Goal: Task Accomplishment & Management: Manage account settings

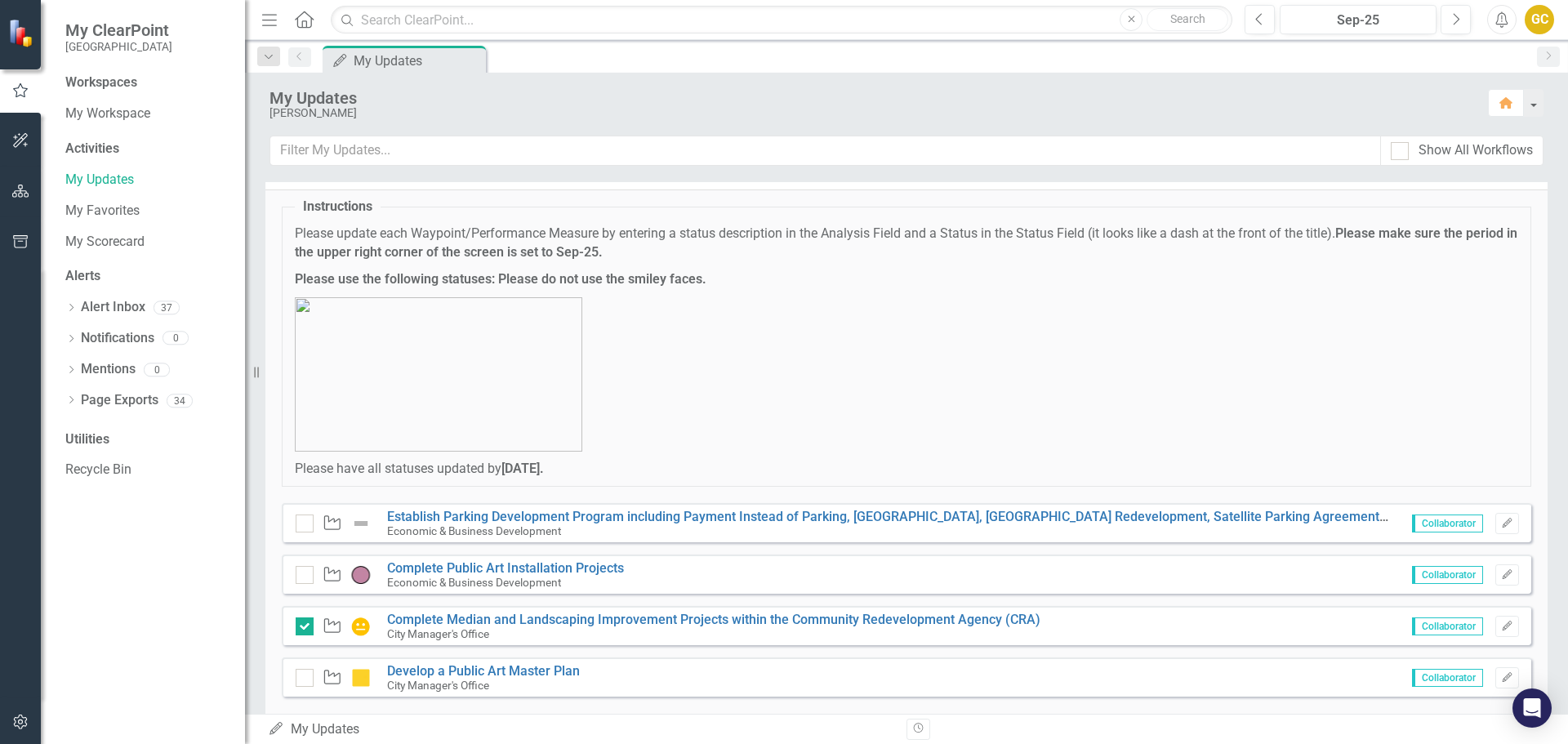
scroll to position [65, 0]
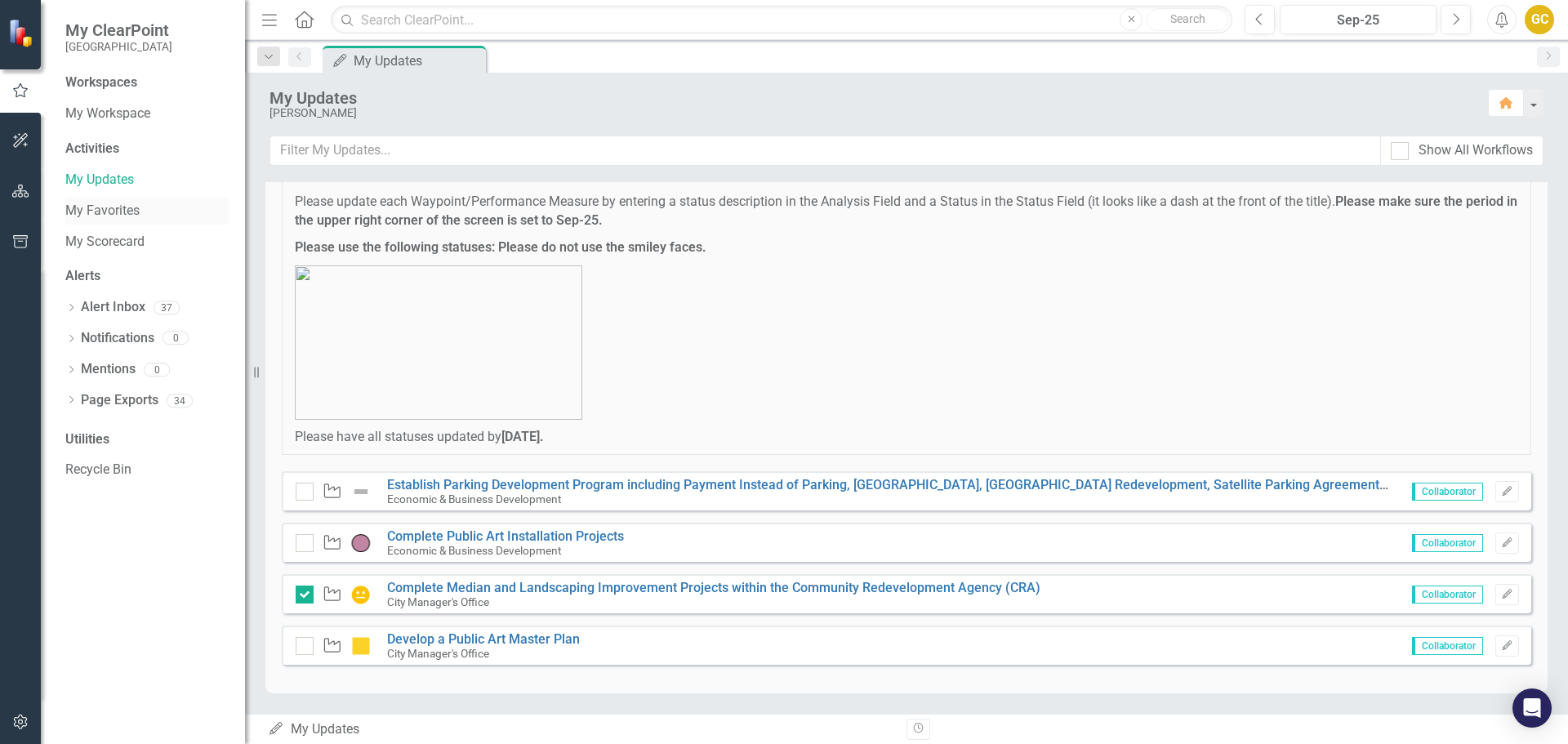
click at [92, 208] on link "My Favorites" at bounding box center [147, 211] width 163 height 19
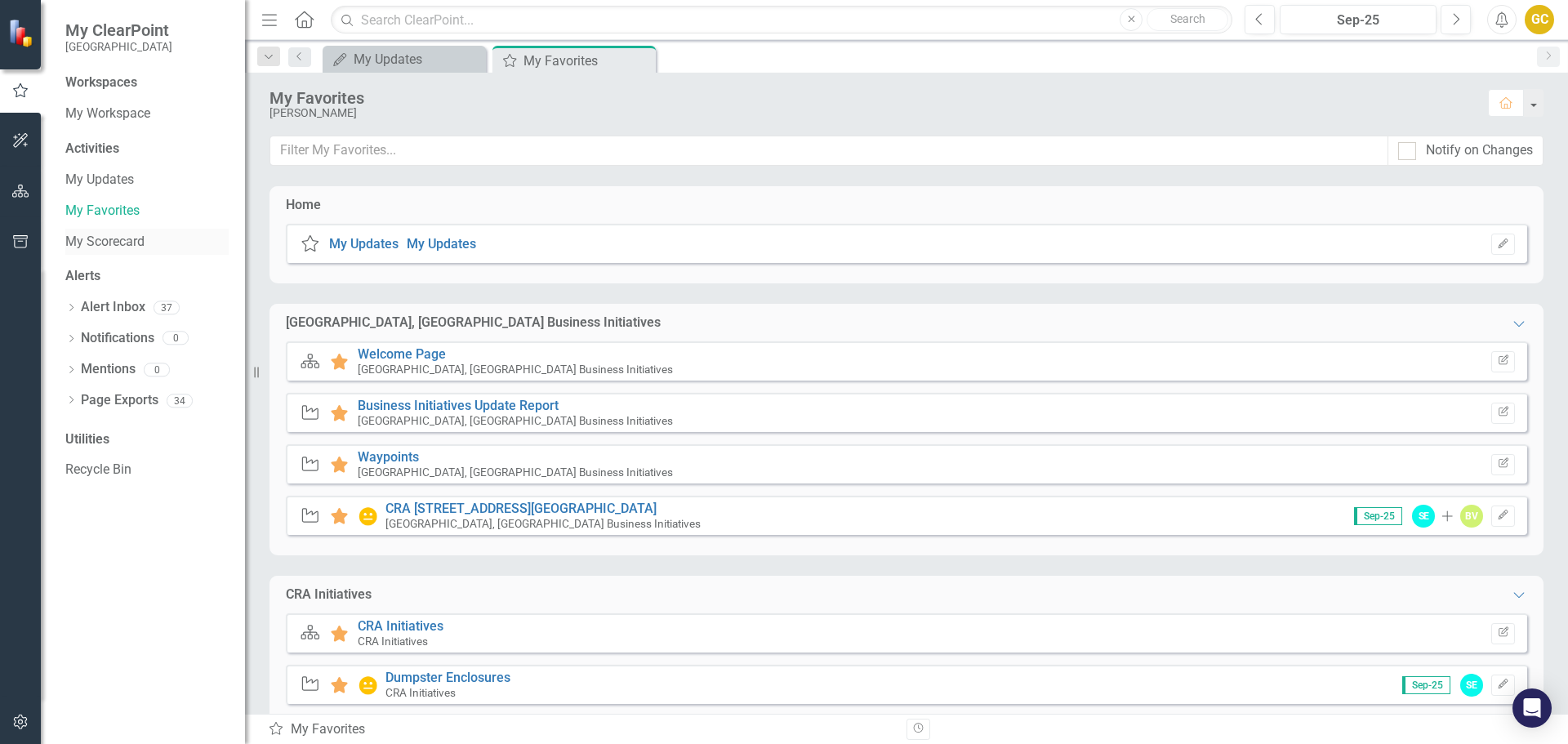
click at [106, 245] on link "My Scorecard" at bounding box center [147, 242] width 163 height 19
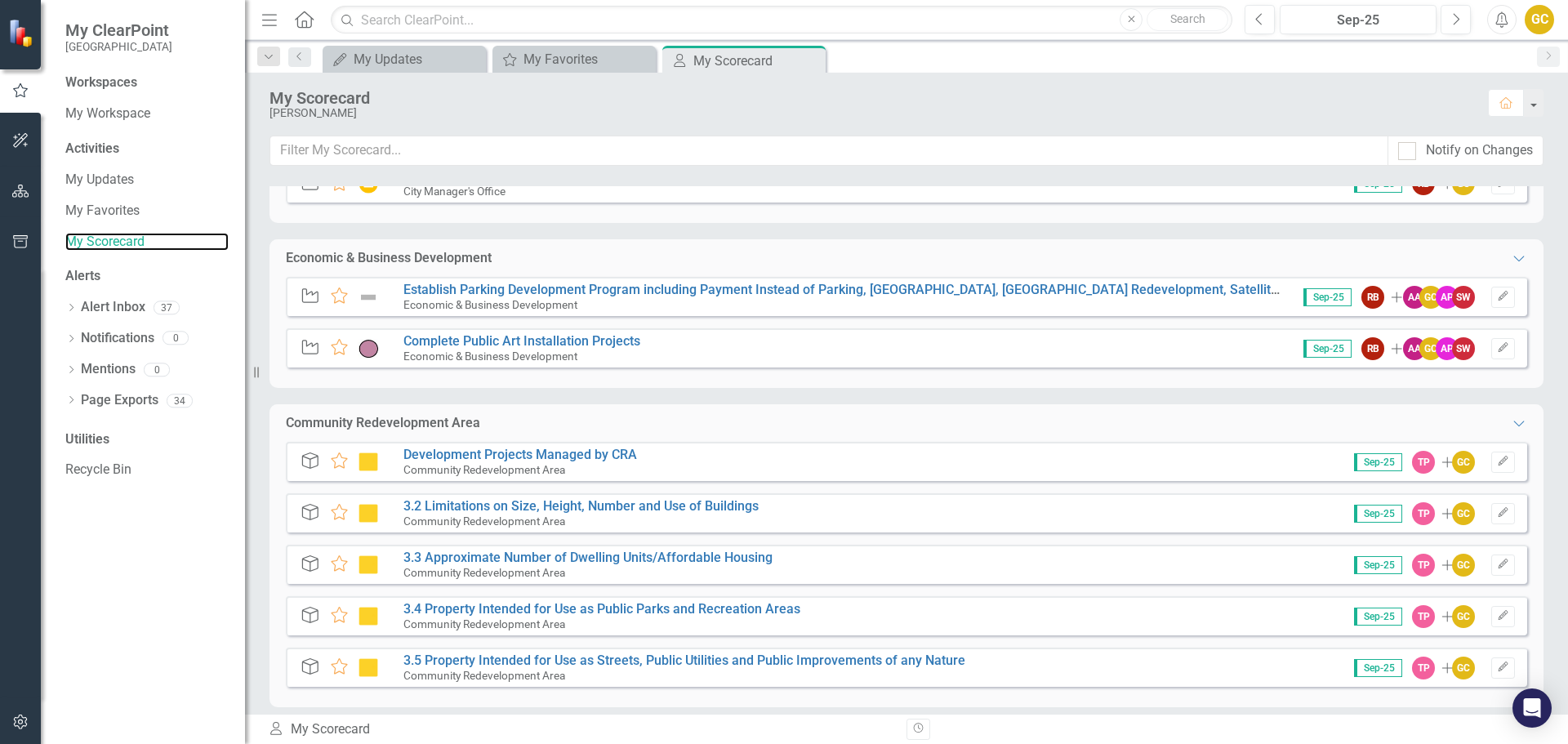
scroll to position [337, 0]
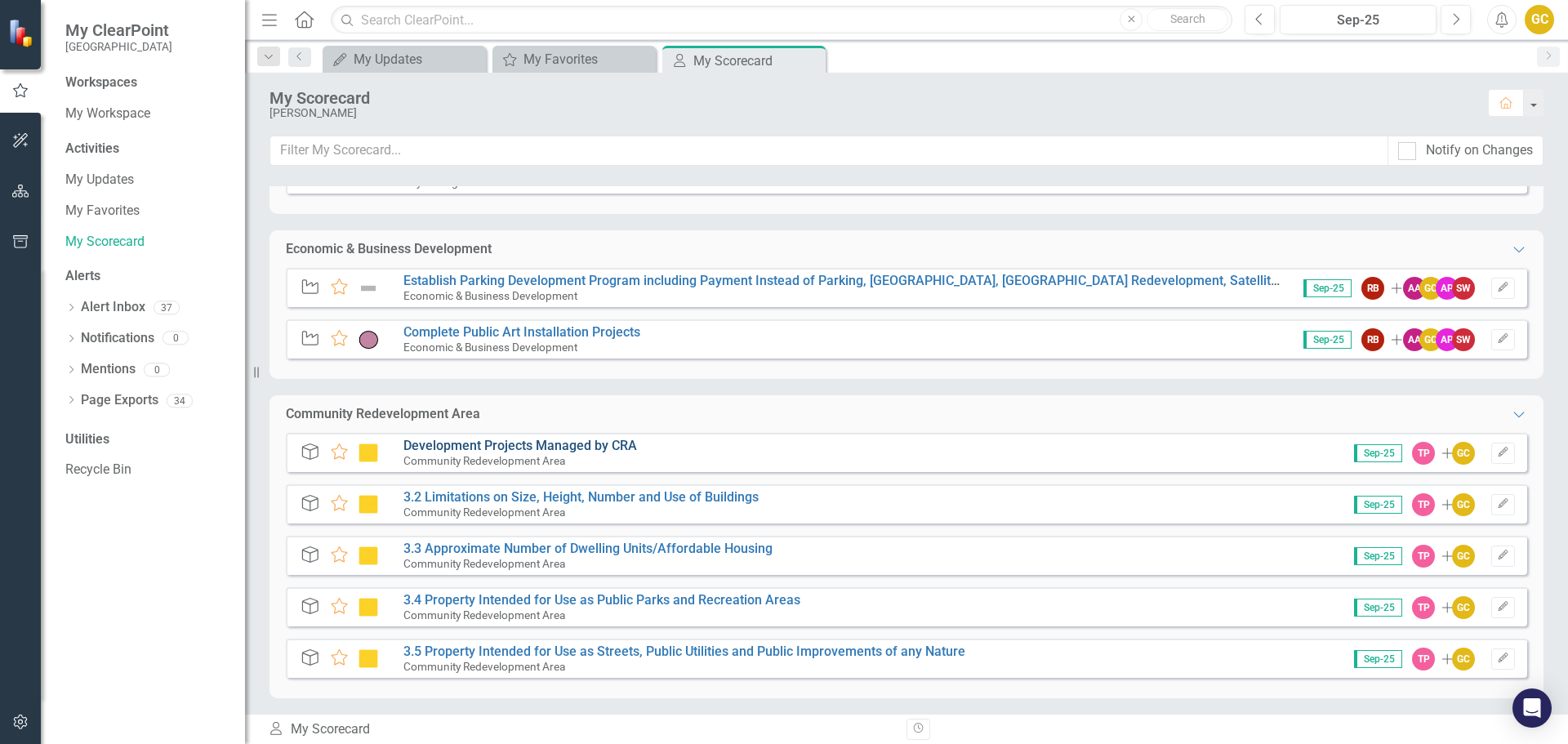
click at [484, 443] on link "Development Projects Managed by CRA" at bounding box center [520, 446] width 234 height 16
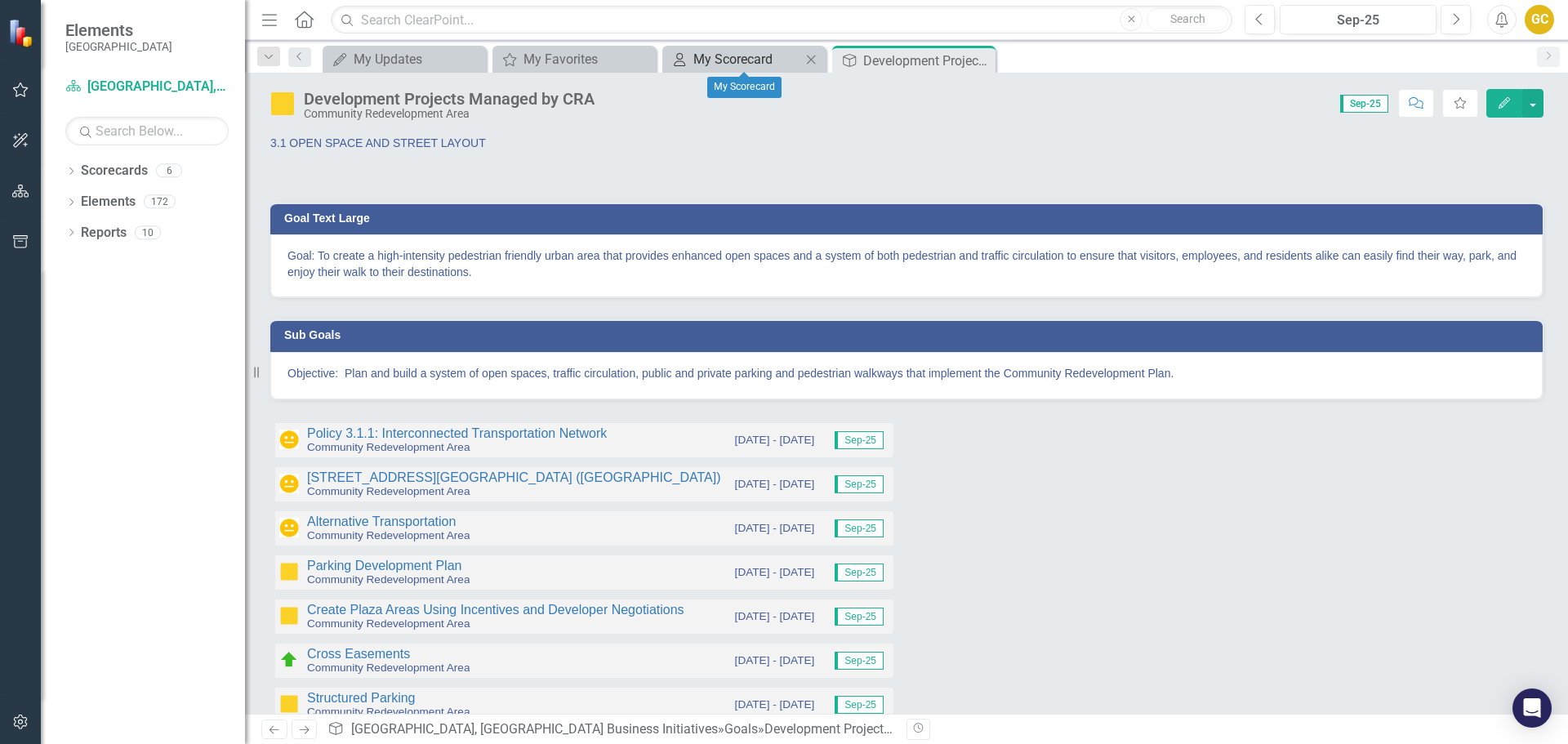
click at [733, 51] on div "My Scorecard" at bounding box center [747, 59] width 107 height 21
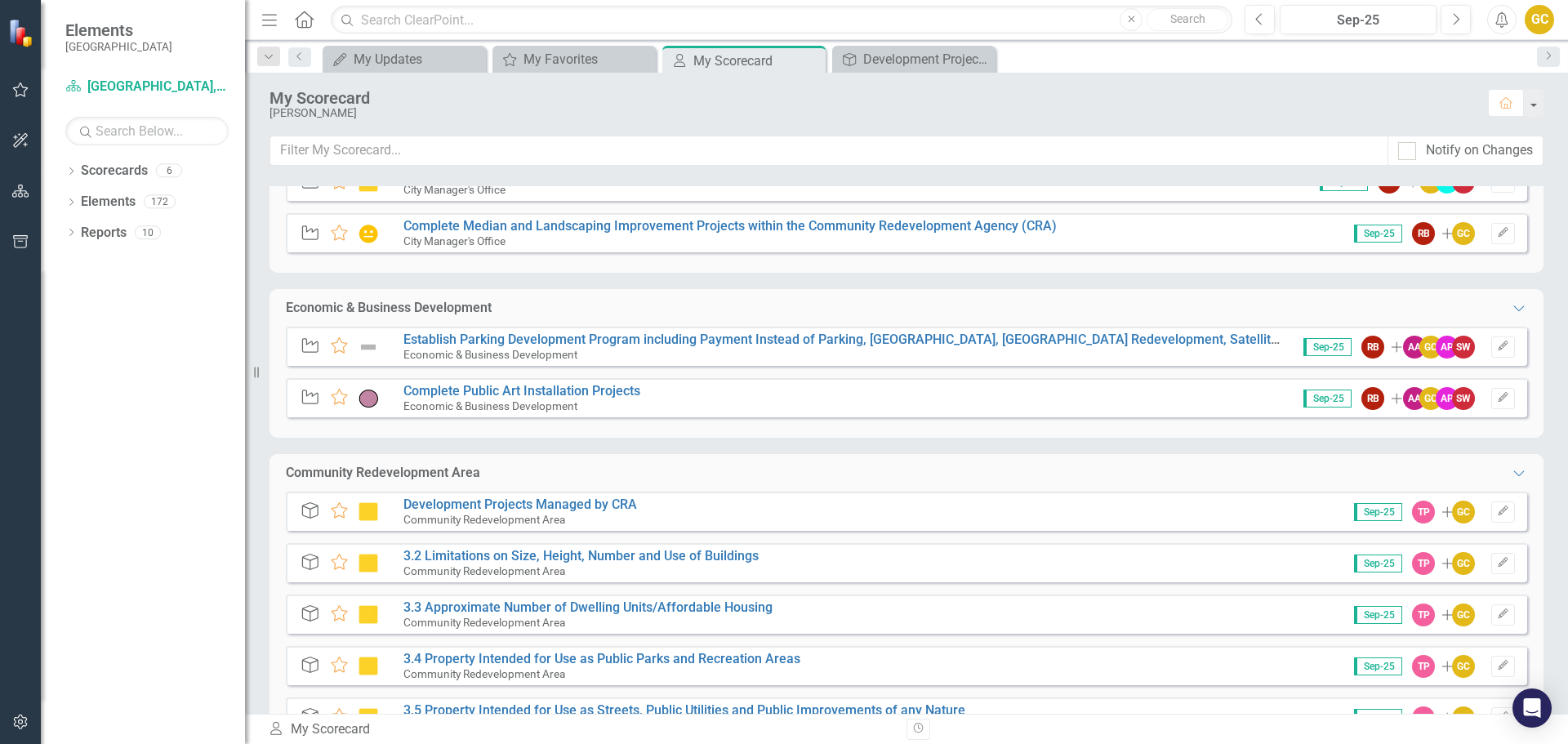
scroll to position [337, 0]
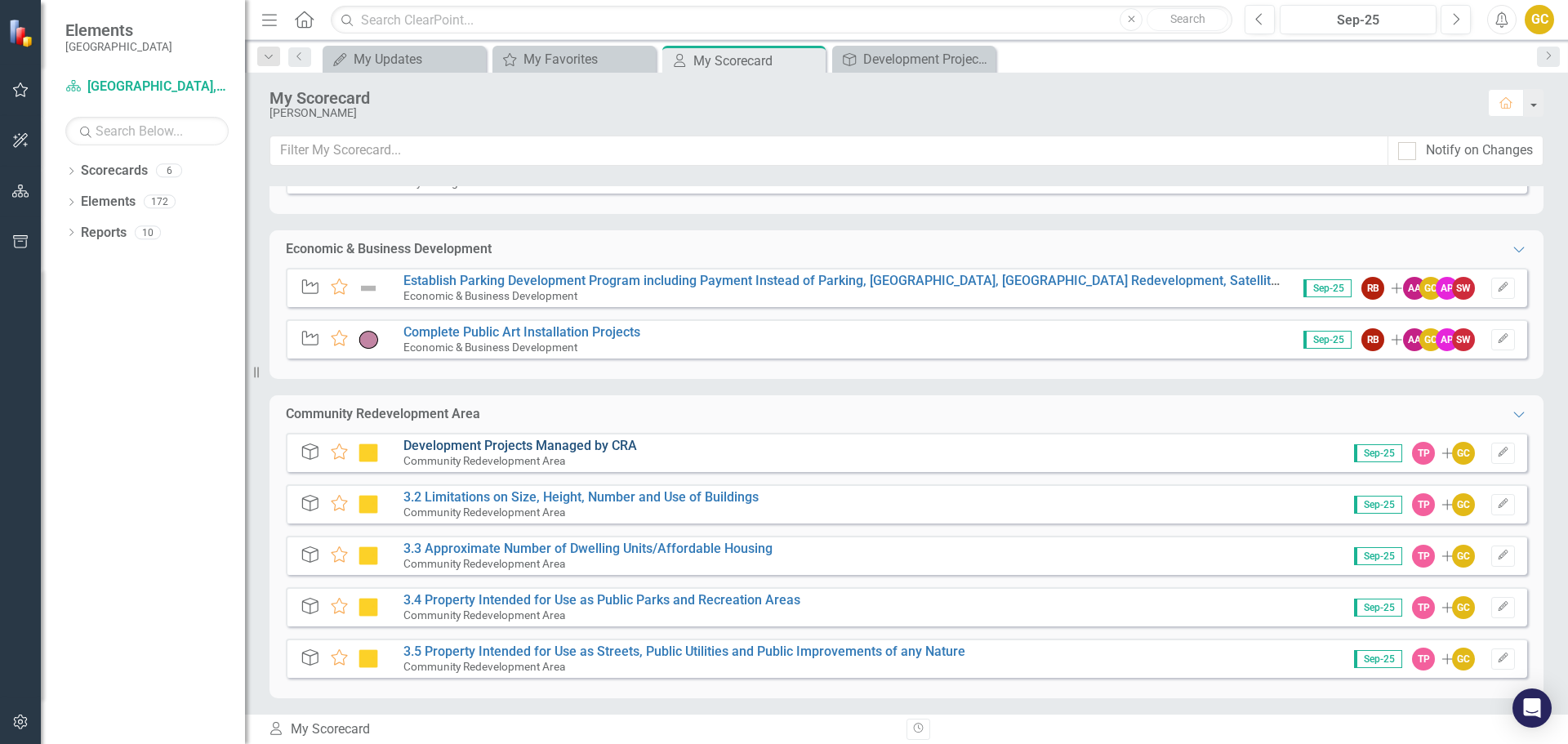
click at [509, 441] on link "Development Projects Managed by CRA" at bounding box center [520, 446] width 234 height 16
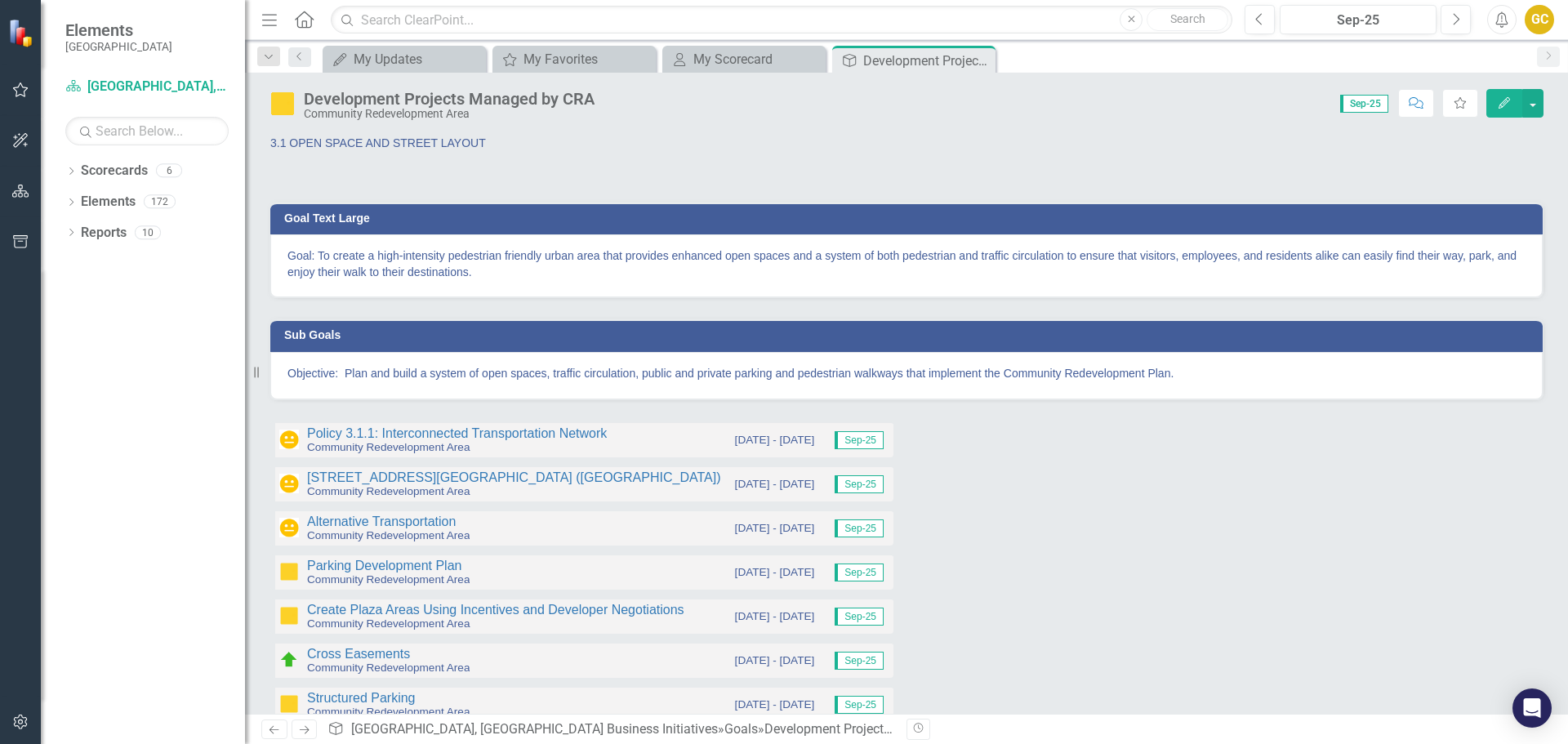
click at [501, 100] on div "Development Projects Managed by CRA" at bounding box center [449, 98] width 290 height 18
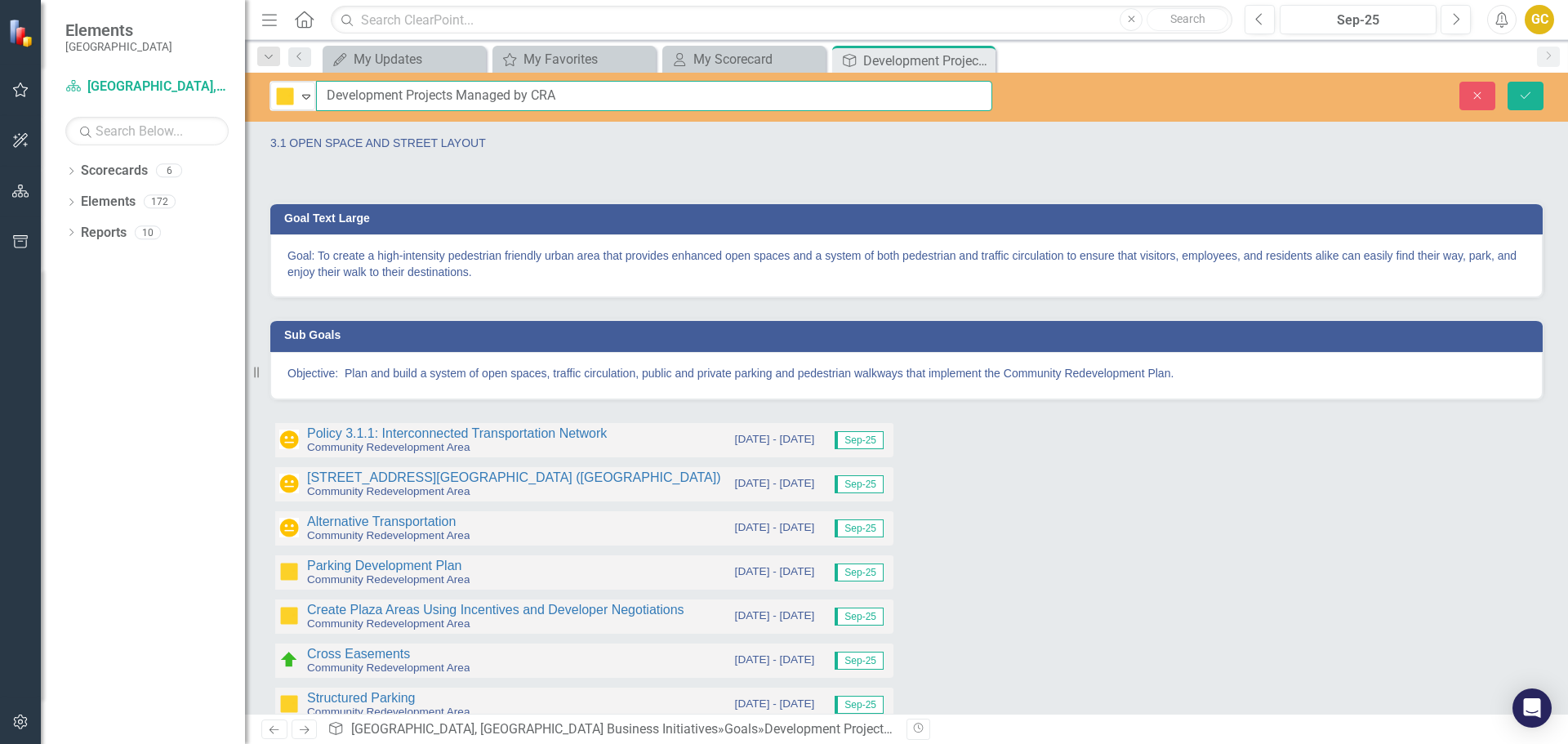
drag, startPoint x: 323, startPoint y: 95, endPoint x: 576, endPoint y: 56, distance: 256.0
click at [587, 79] on div "In Progress or Needs Work Expand Development Projects Managed by CRA Close Save" at bounding box center [906, 96] width 1323 height 49
type input "Open Space & Street Layout"
click at [1537, 96] on button "Save" at bounding box center [1525, 95] width 36 height 29
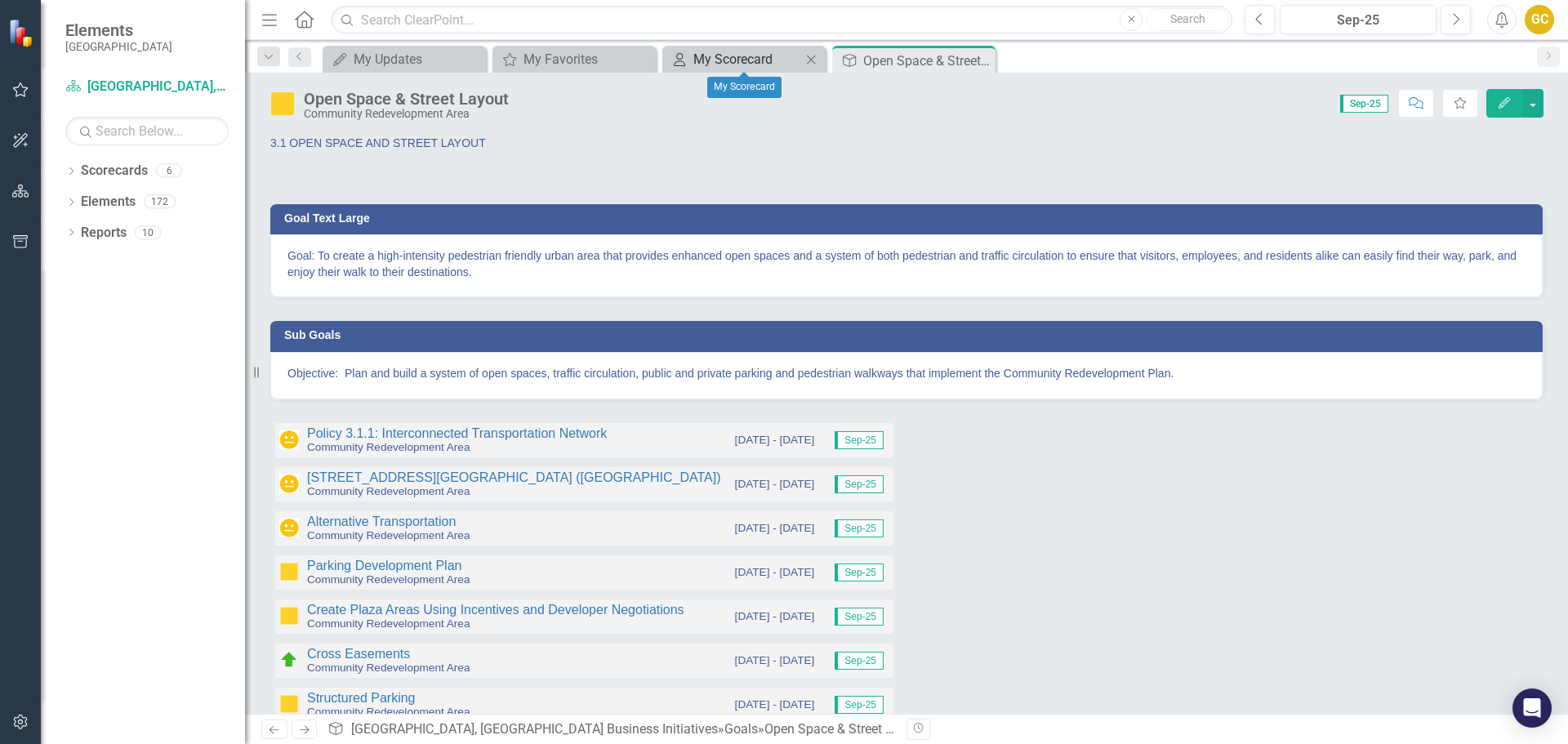
click at [727, 55] on div "My Scorecard" at bounding box center [747, 59] width 107 height 21
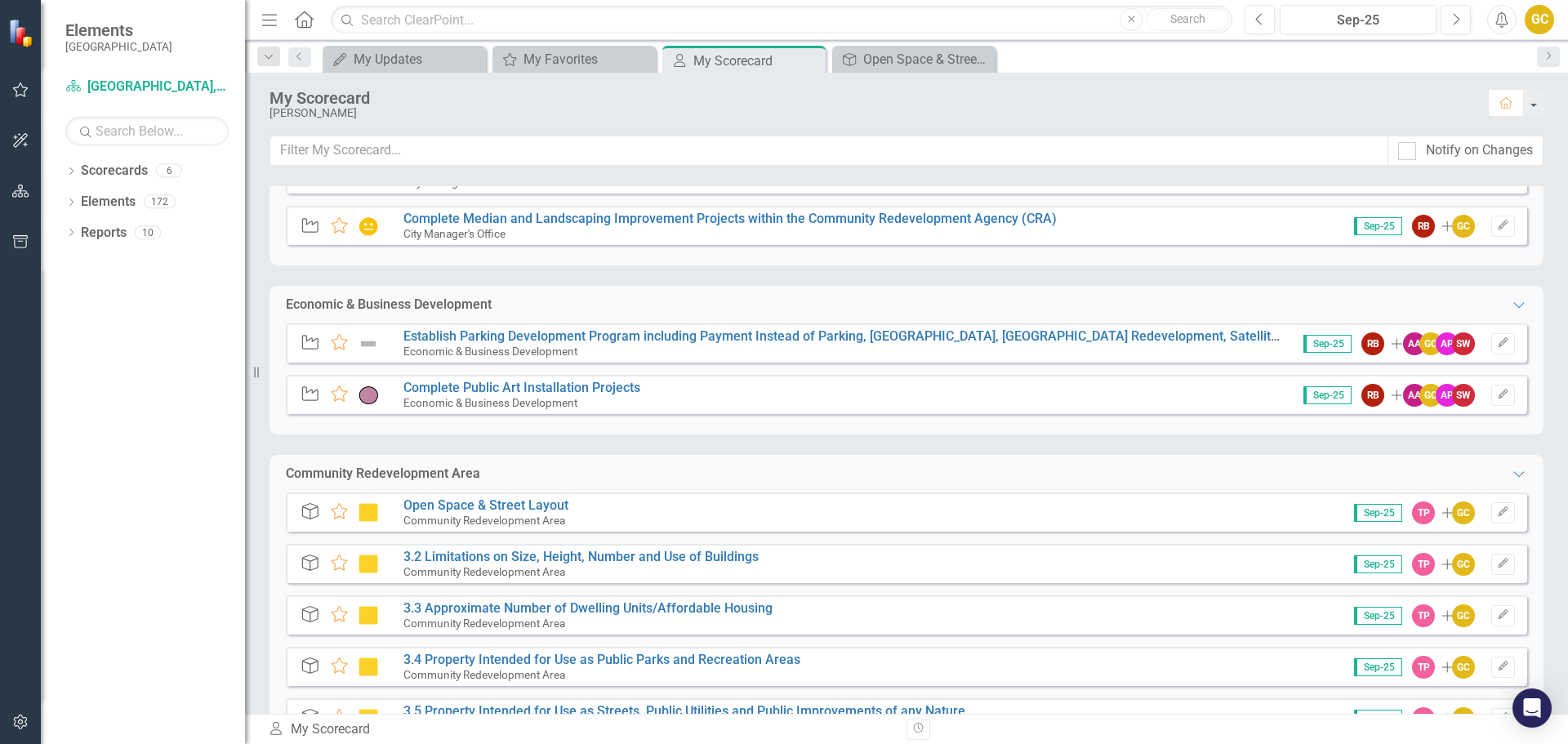
scroll to position [354, 0]
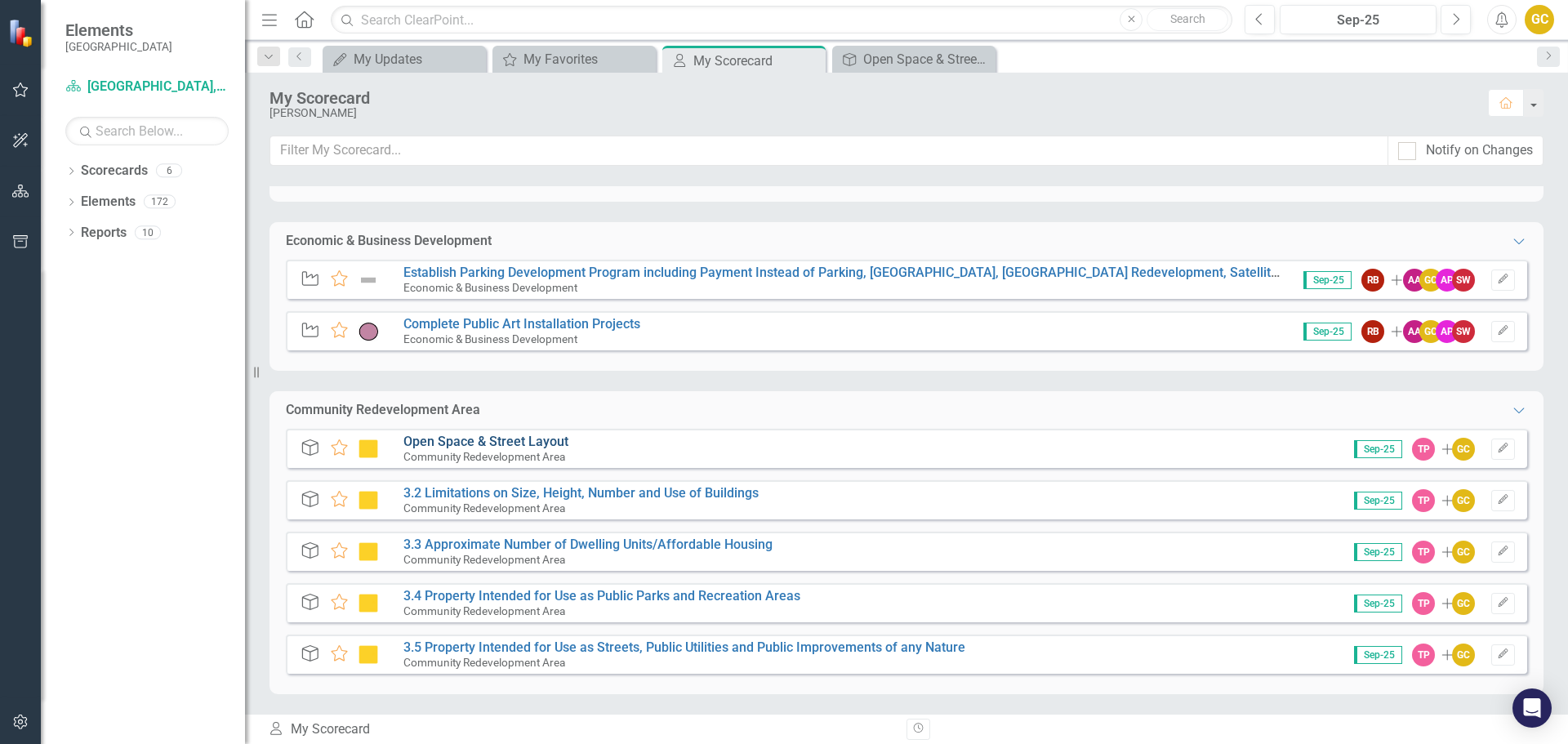
click at [429, 437] on link "Open Space & Street Layout" at bounding box center [486, 442] width 165 height 16
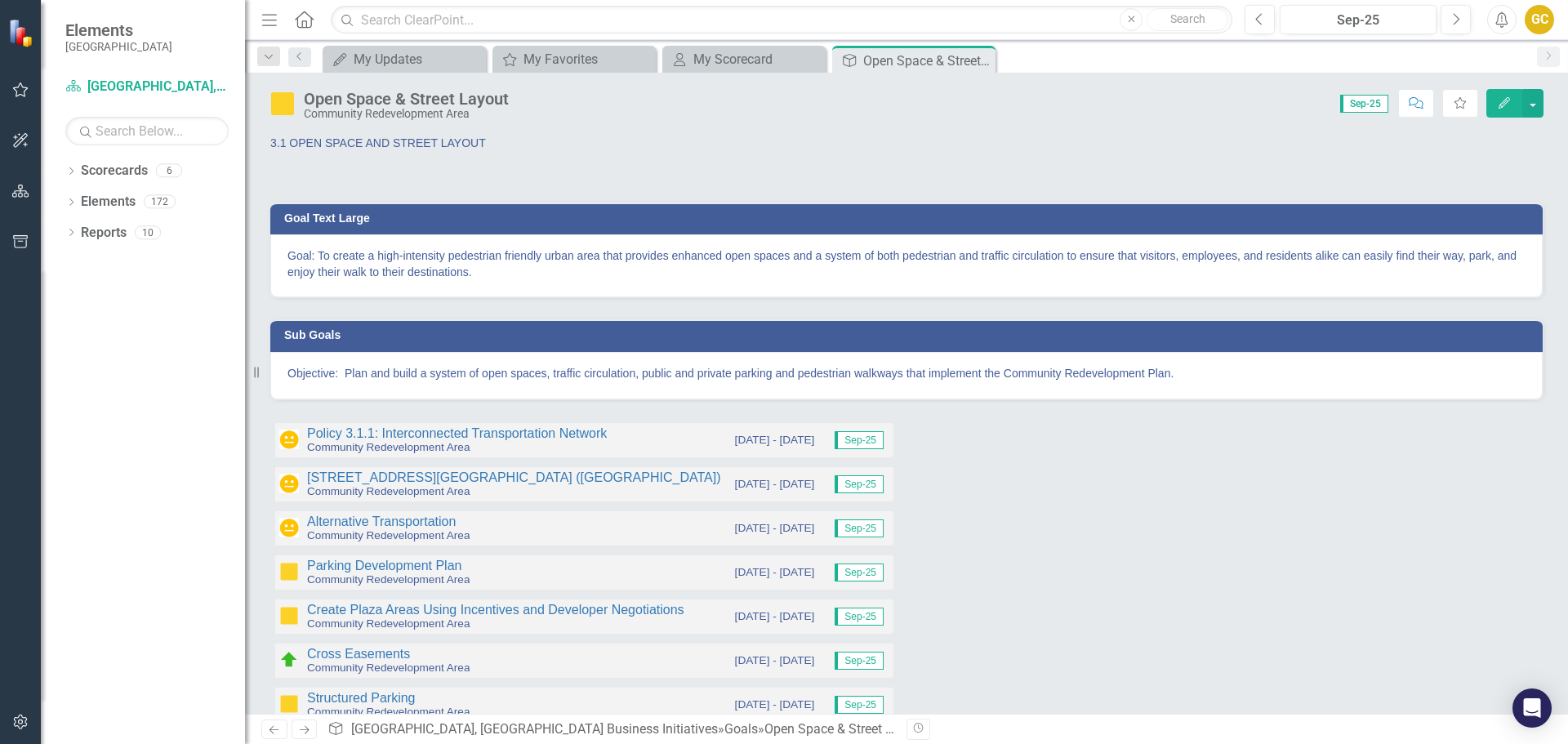
drag, startPoint x: 397, startPoint y: 98, endPoint x: 380, endPoint y: 102, distance: 17.5
click at [380, 102] on div "Open Space & Street Layout" at bounding box center [407, 98] width 205 height 18
click at [379, 102] on div "Open Space & Street Layout" at bounding box center [407, 98] width 205 height 18
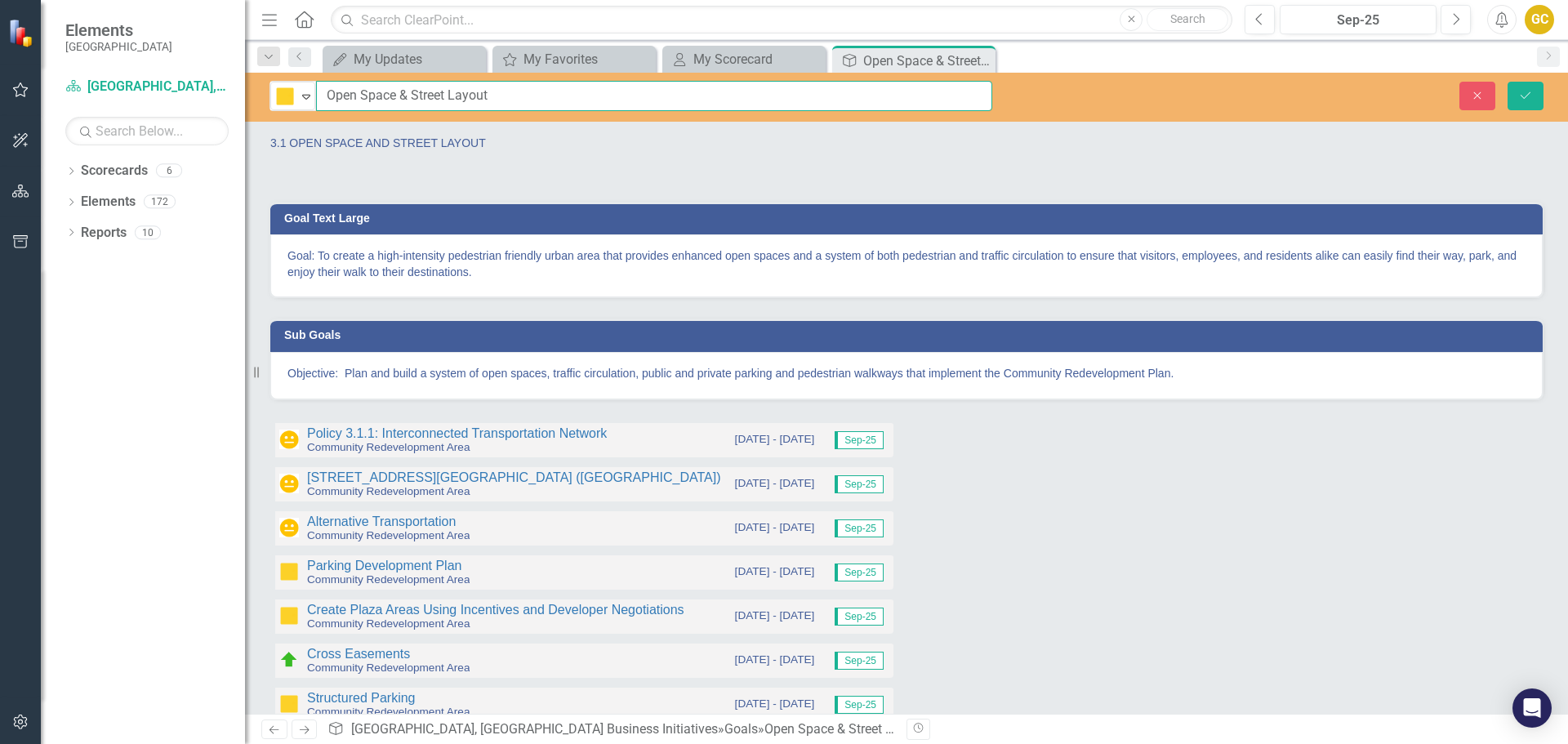
click at [325, 93] on input "Open Space & Street Layout" at bounding box center [654, 95] width 676 height 30
type input "3.1 Open Space & Street Layout"
click at [1520, 93] on icon "Save" at bounding box center [1525, 94] width 15 height 11
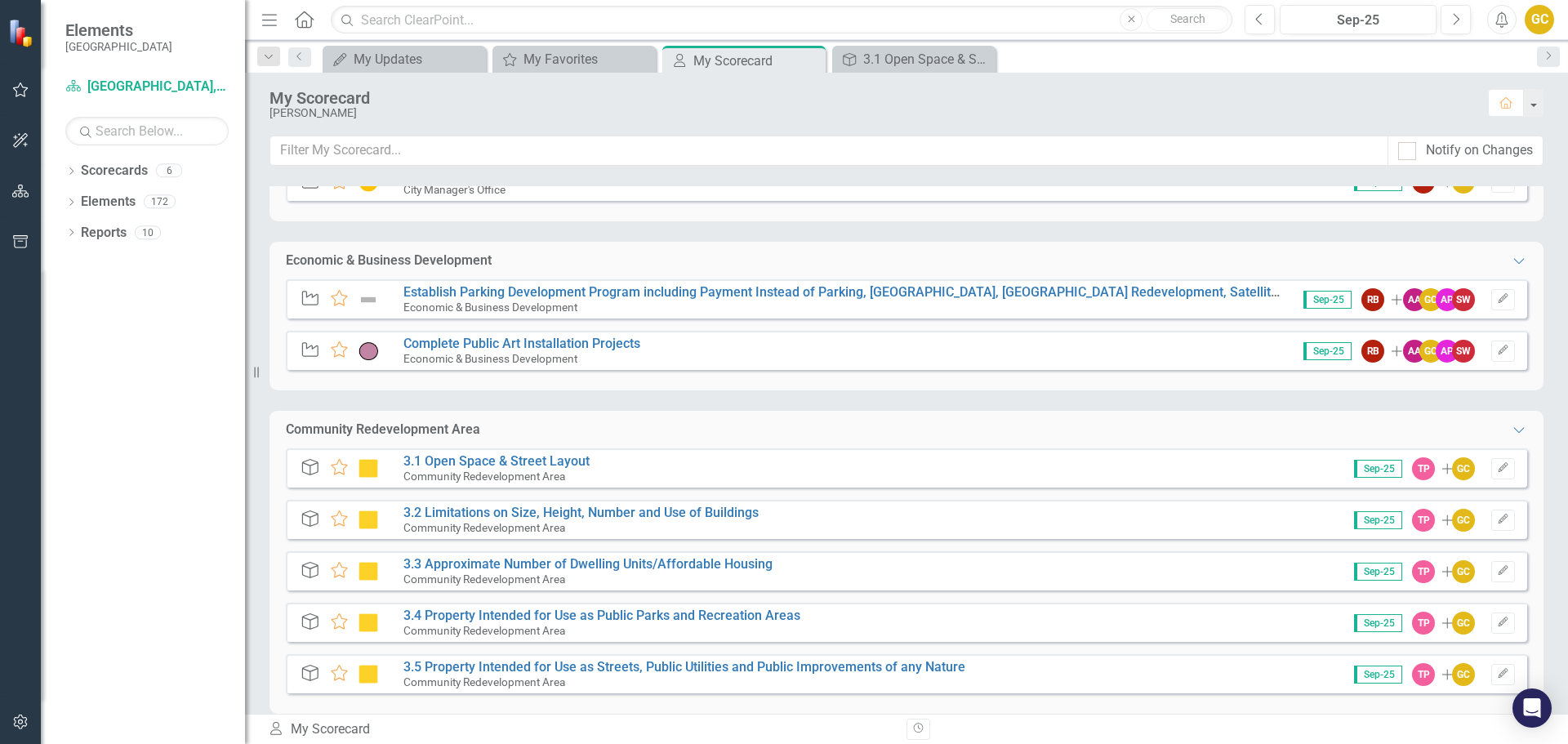
scroll to position [354, 0]
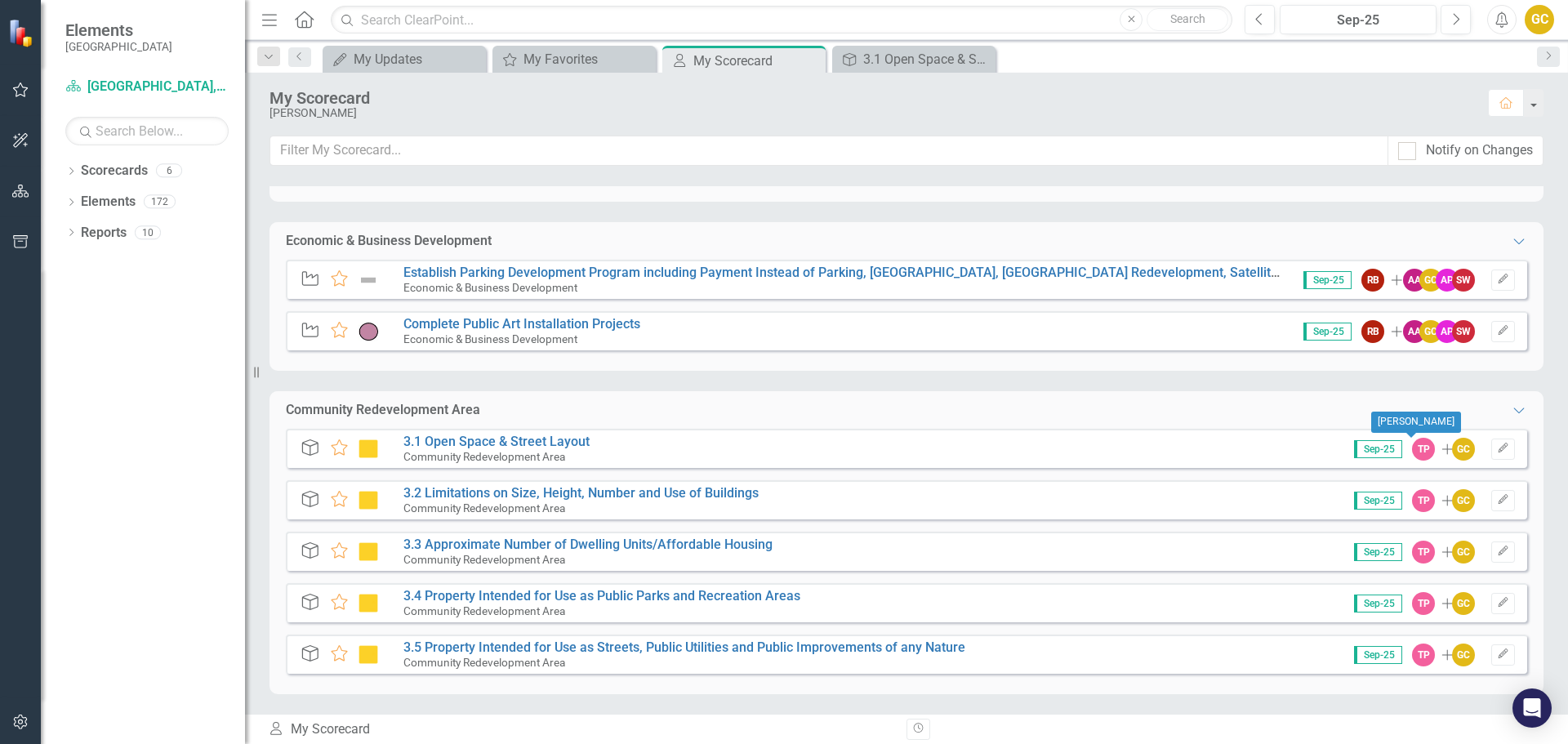
click at [1412, 449] on div "TP" at bounding box center [1423, 449] width 23 height 23
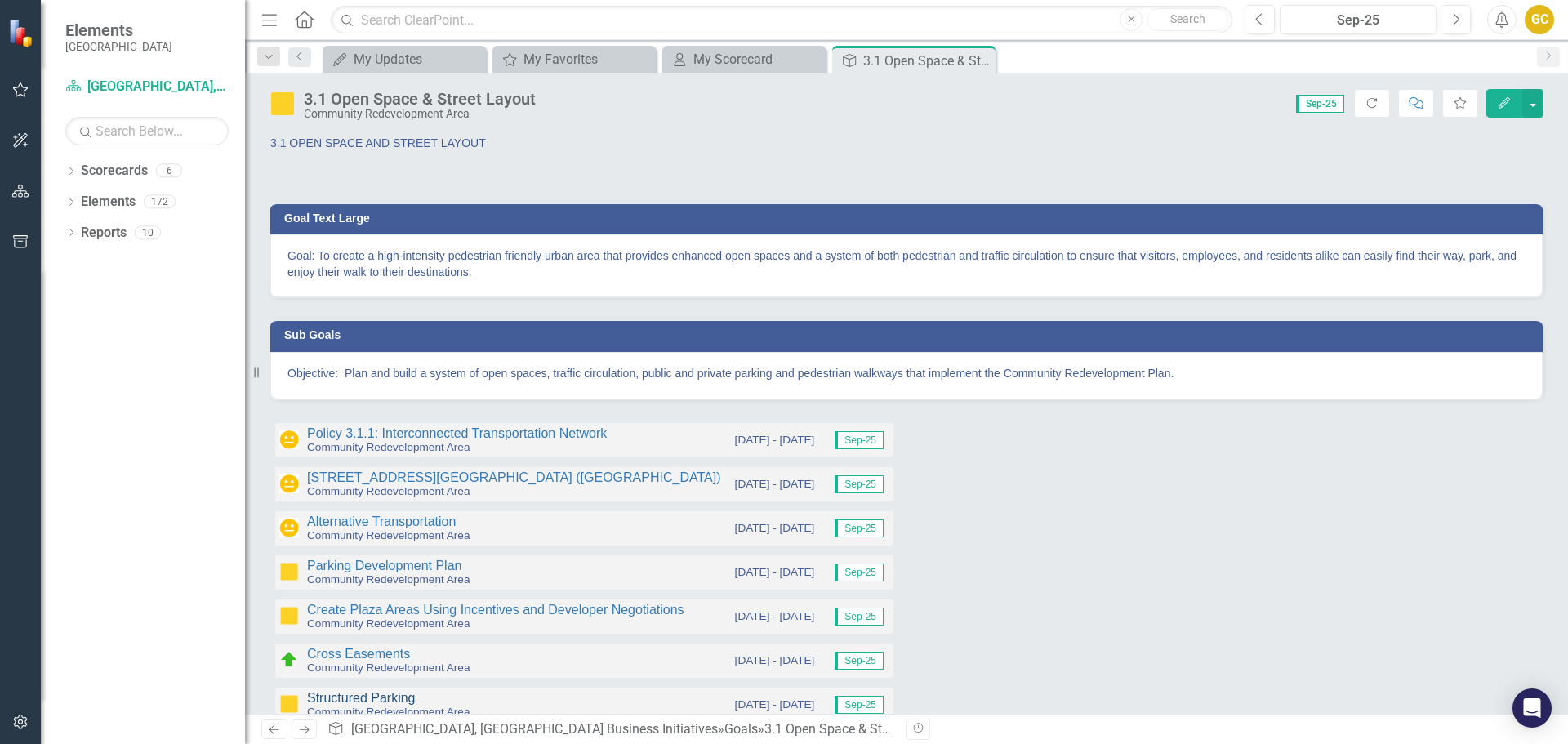
click at [364, 693] on link "Structured Parking" at bounding box center [361, 698] width 108 height 14
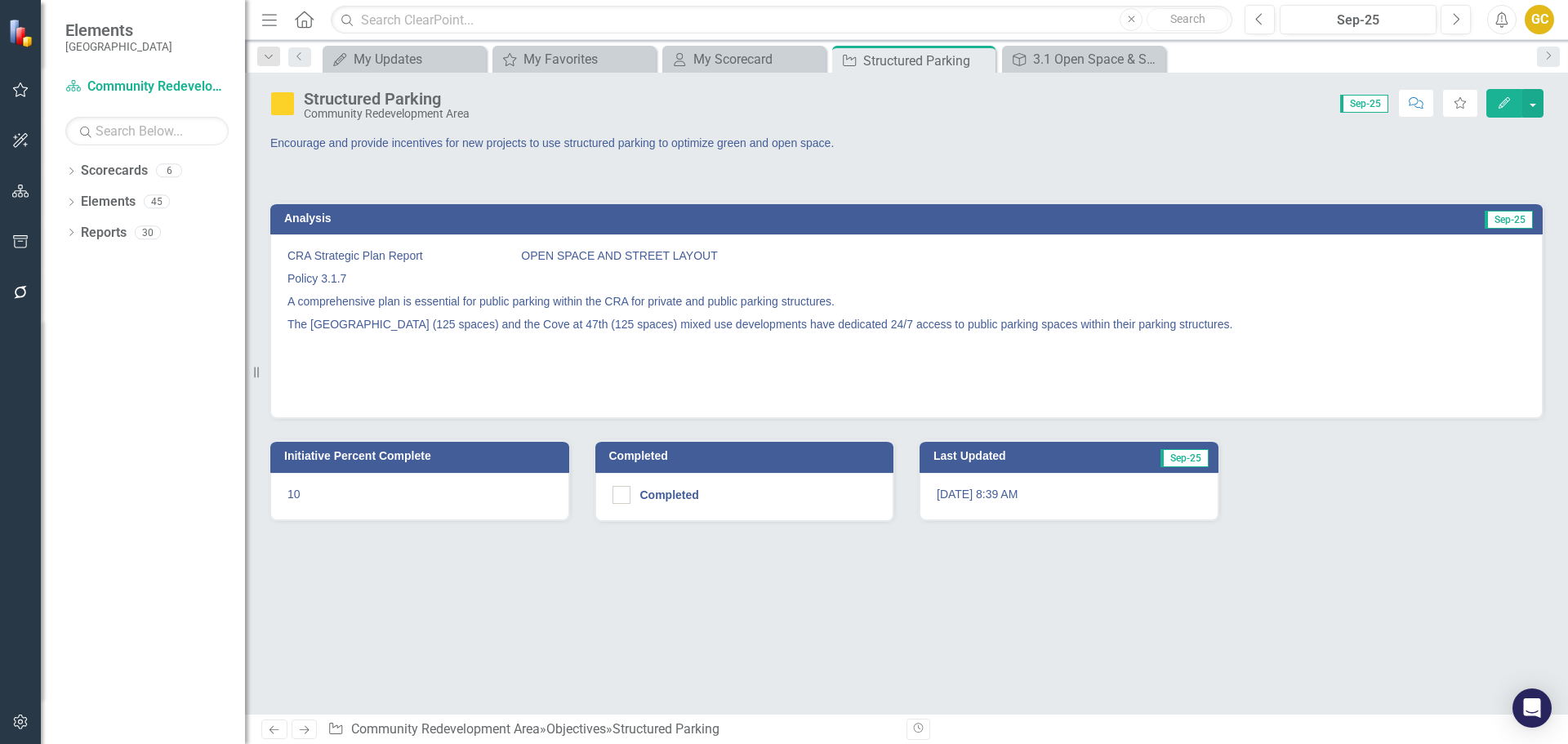
click at [276, 144] on p "Encourage and provide incentives for new projects to use structured parking to …" at bounding box center [582, 143] width 623 height 16
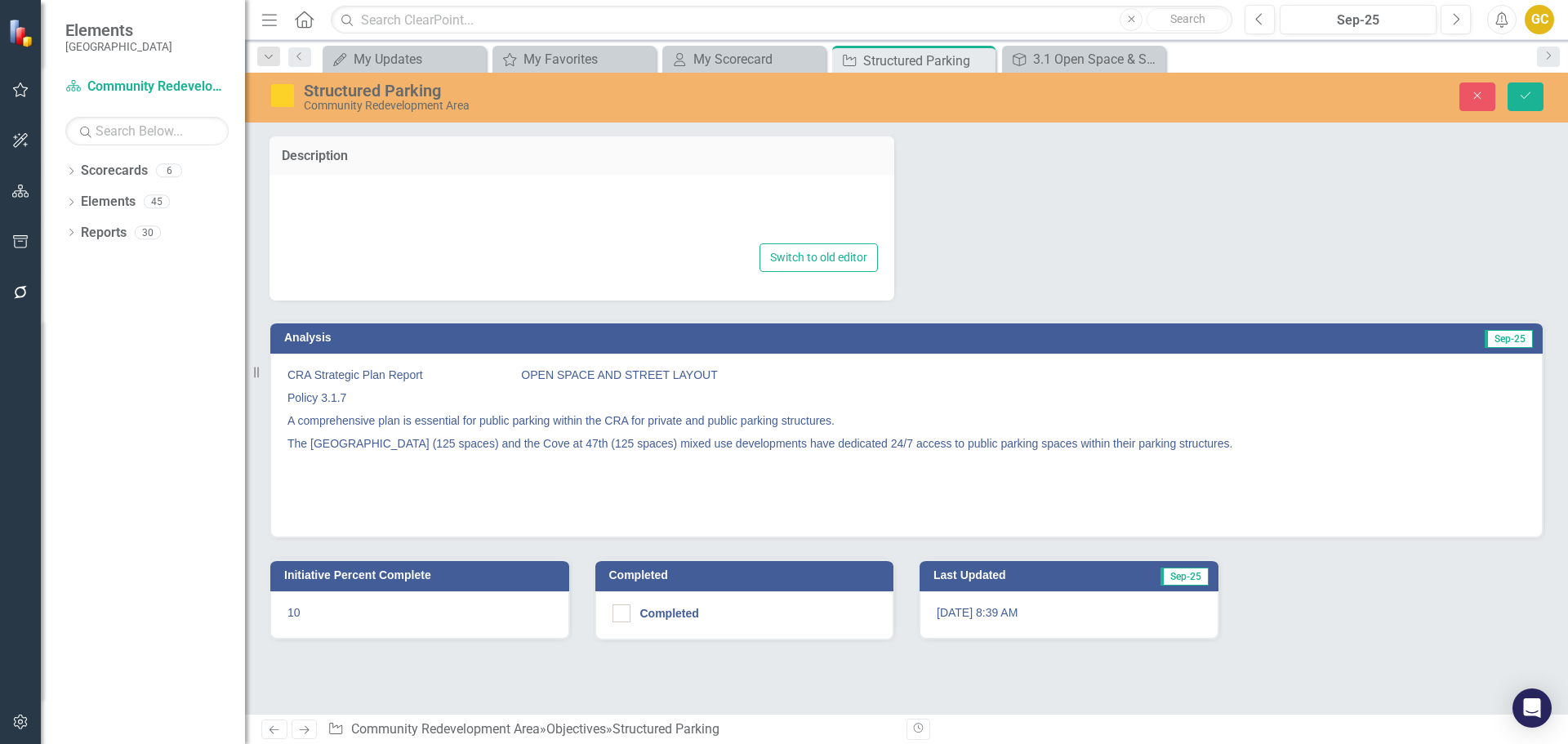
type textarea "<p>Encourage and provide incentives for new projects to use structured parking …"
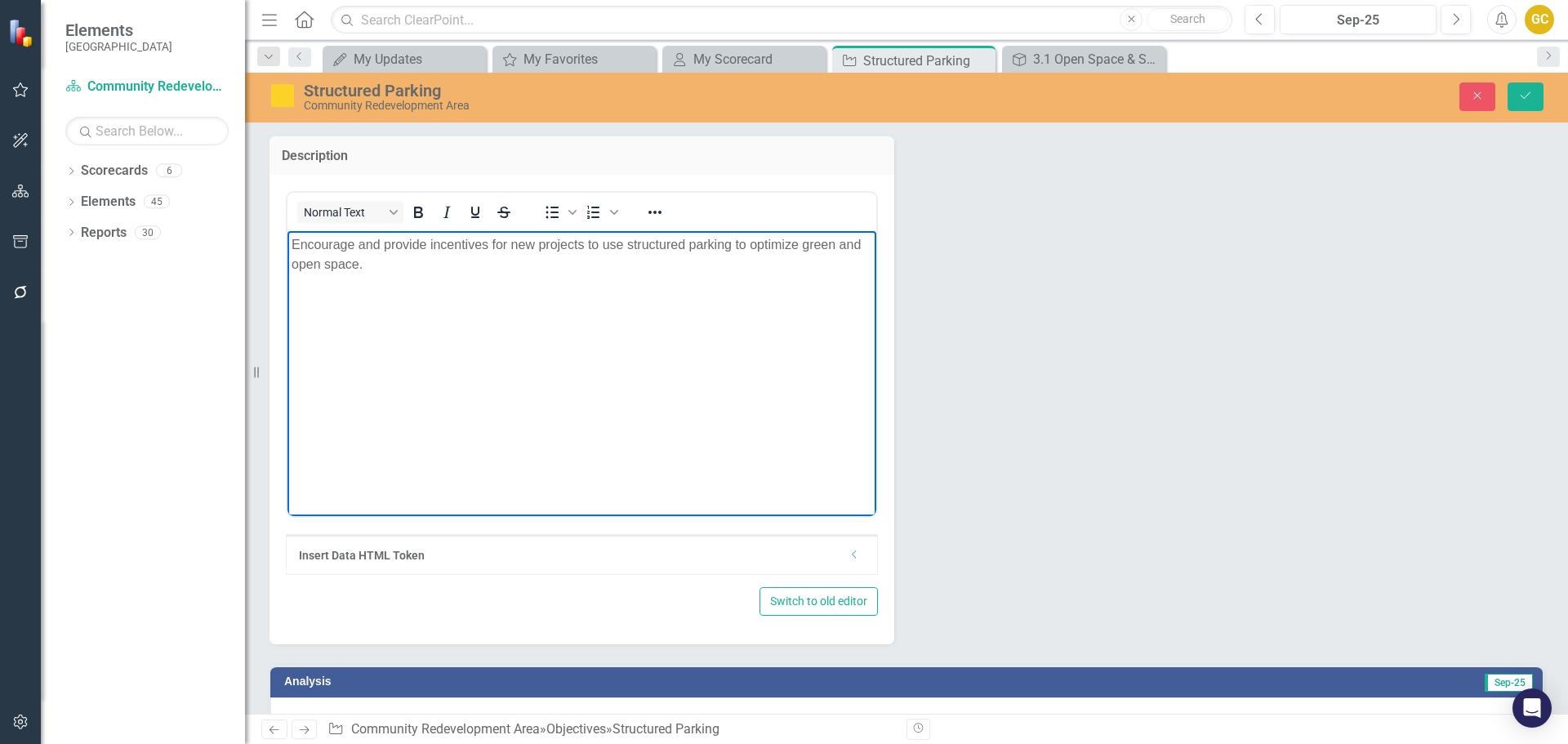
click at [290, 244] on body "Encourage and provide incentives for new projects to use structured parking to …" at bounding box center [582, 353] width 589 height 245
click at [289, 243] on body "3.1.7 Encourage and provide incentives for new projects to use structured parki…" at bounding box center [582, 353] width 589 height 245
click at [1524, 98] on icon "submit" at bounding box center [1525, 95] width 10 height 7
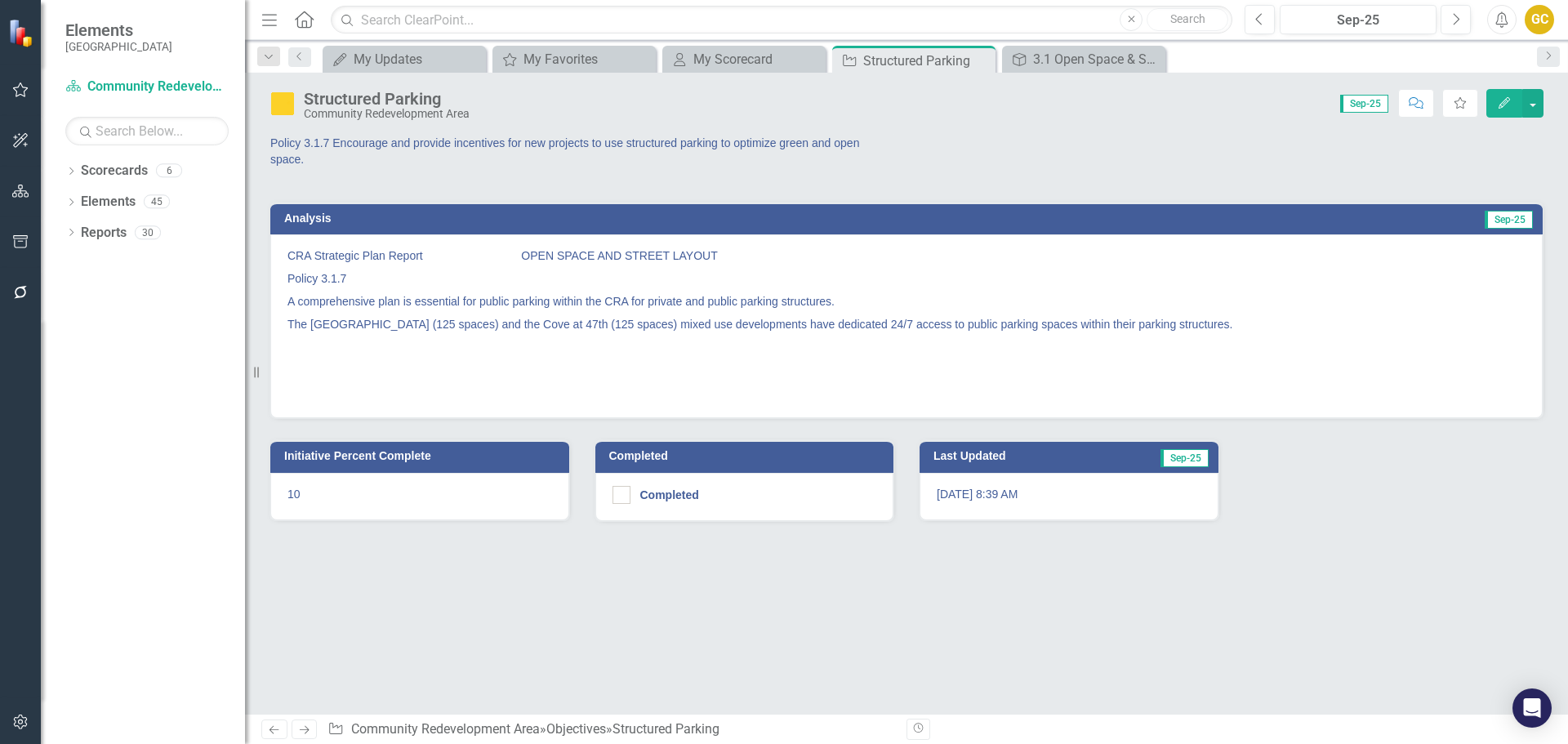
click at [352, 102] on div "Structured Parking" at bounding box center [387, 98] width 166 height 18
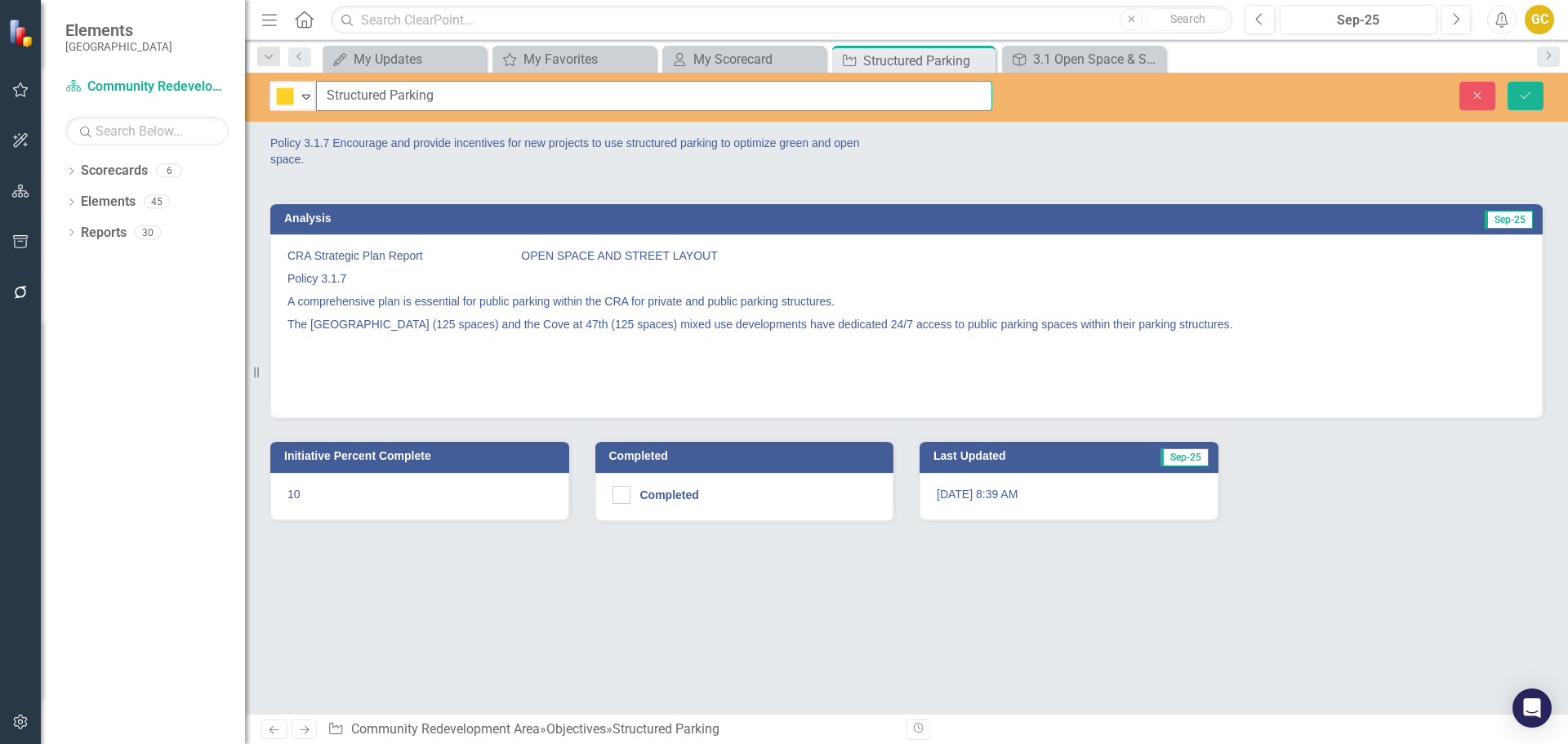
click at [326, 93] on input "Structured Parking" at bounding box center [654, 95] width 676 height 30
type input "3.1.7 Structured Parking"
click at [1526, 93] on icon "Save" at bounding box center [1525, 94] width 15 height 11
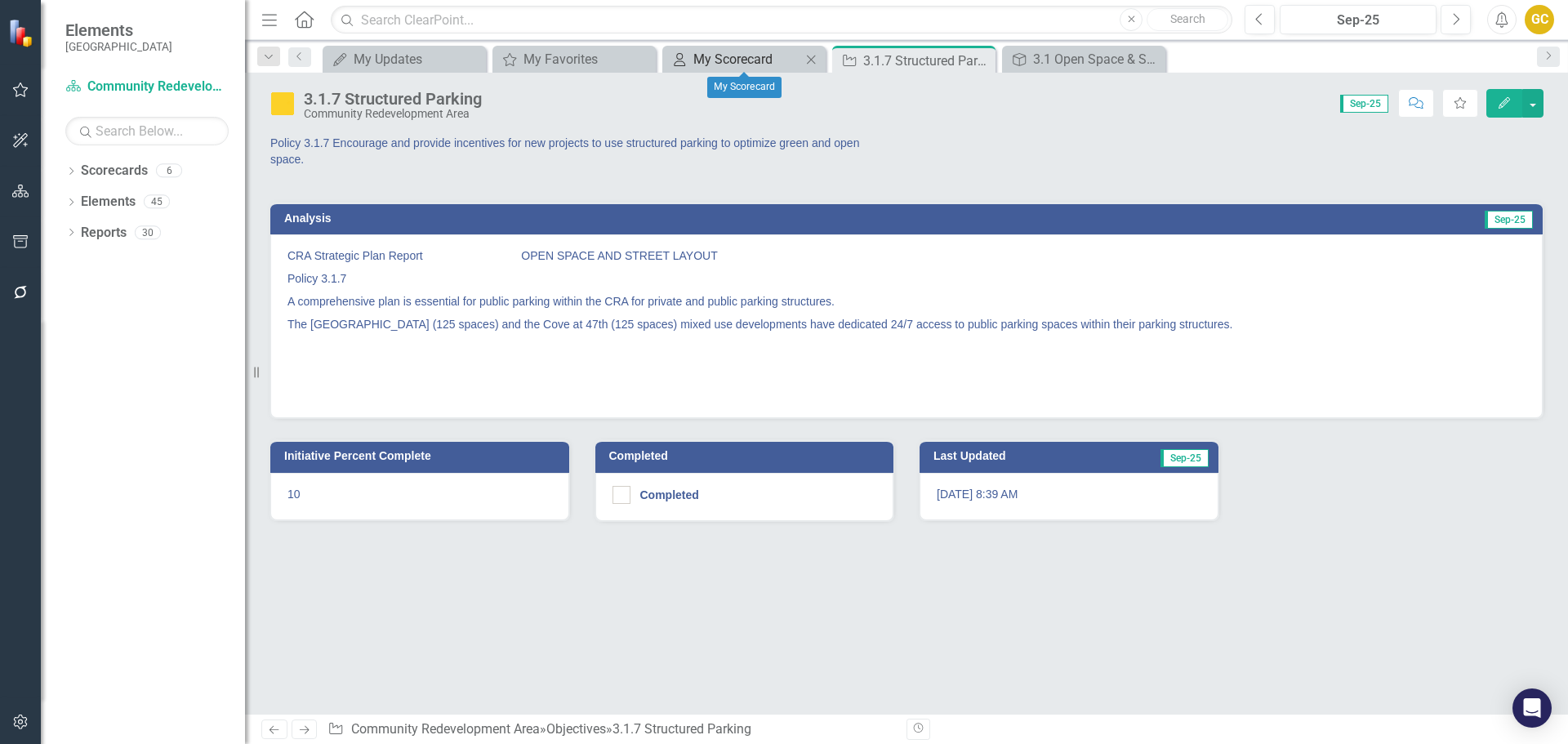
click at [754, 60] on div "My Scorecard" at bounding box center [747, 59] width 107 height 21
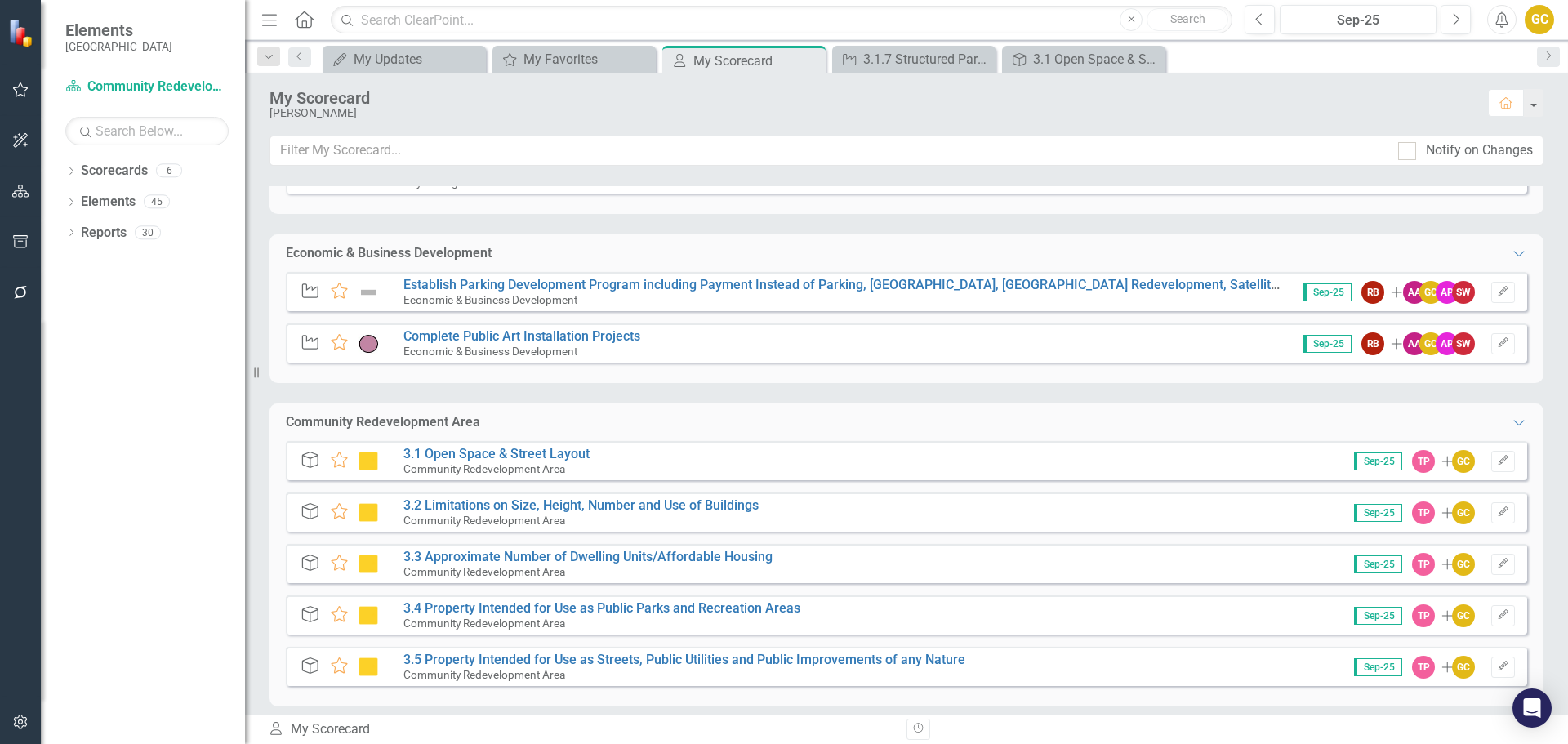
scroll to position [354, 0]
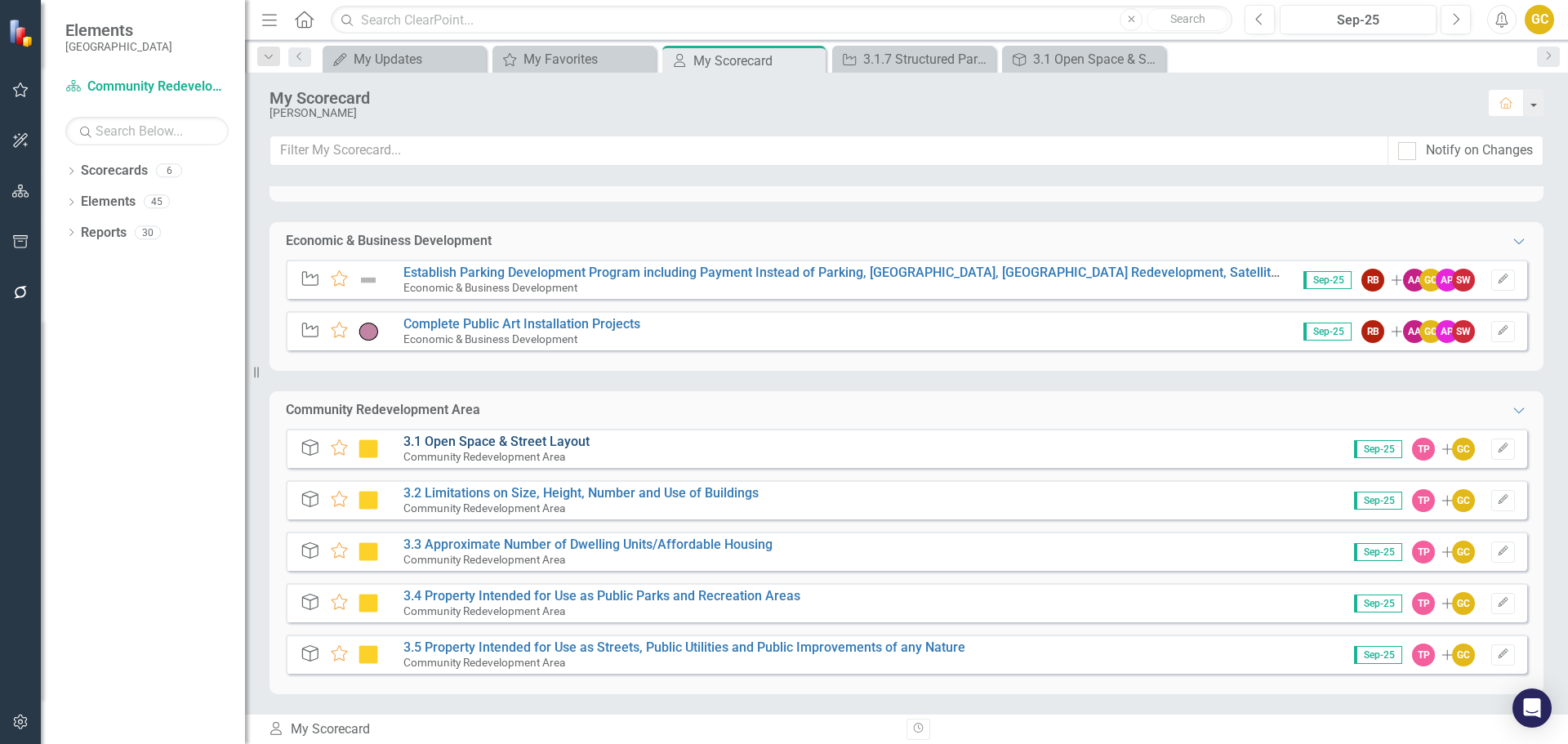
click at [487, 439] on link "3.1 Open Space & Street Layout" at bounding box center [496, 442] width 186 height 16
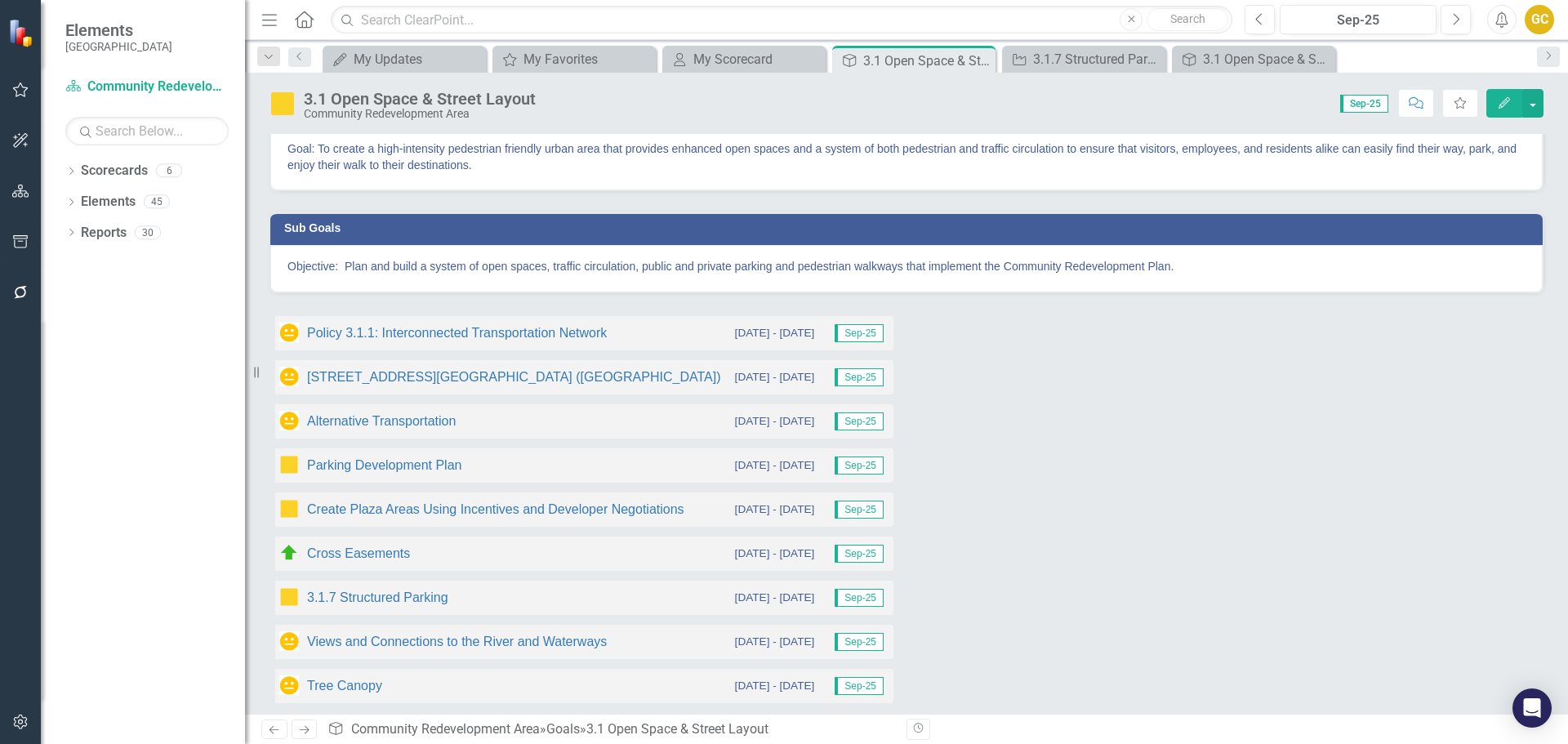
scroll to position [116, 0]
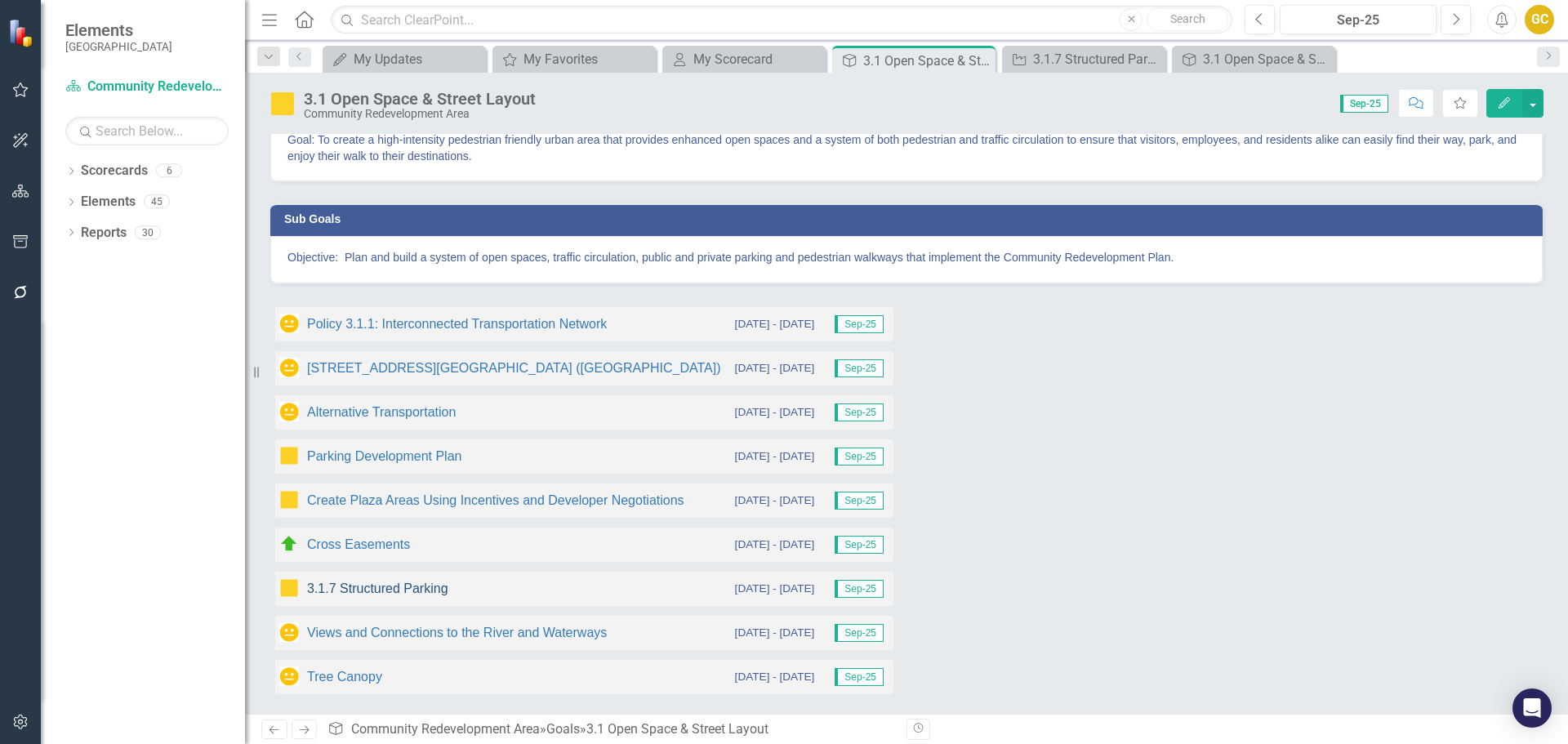
click at [361, 592] on link "3.1.7 Structured Parking" at bounding box center [378, 589] width 141 height 14
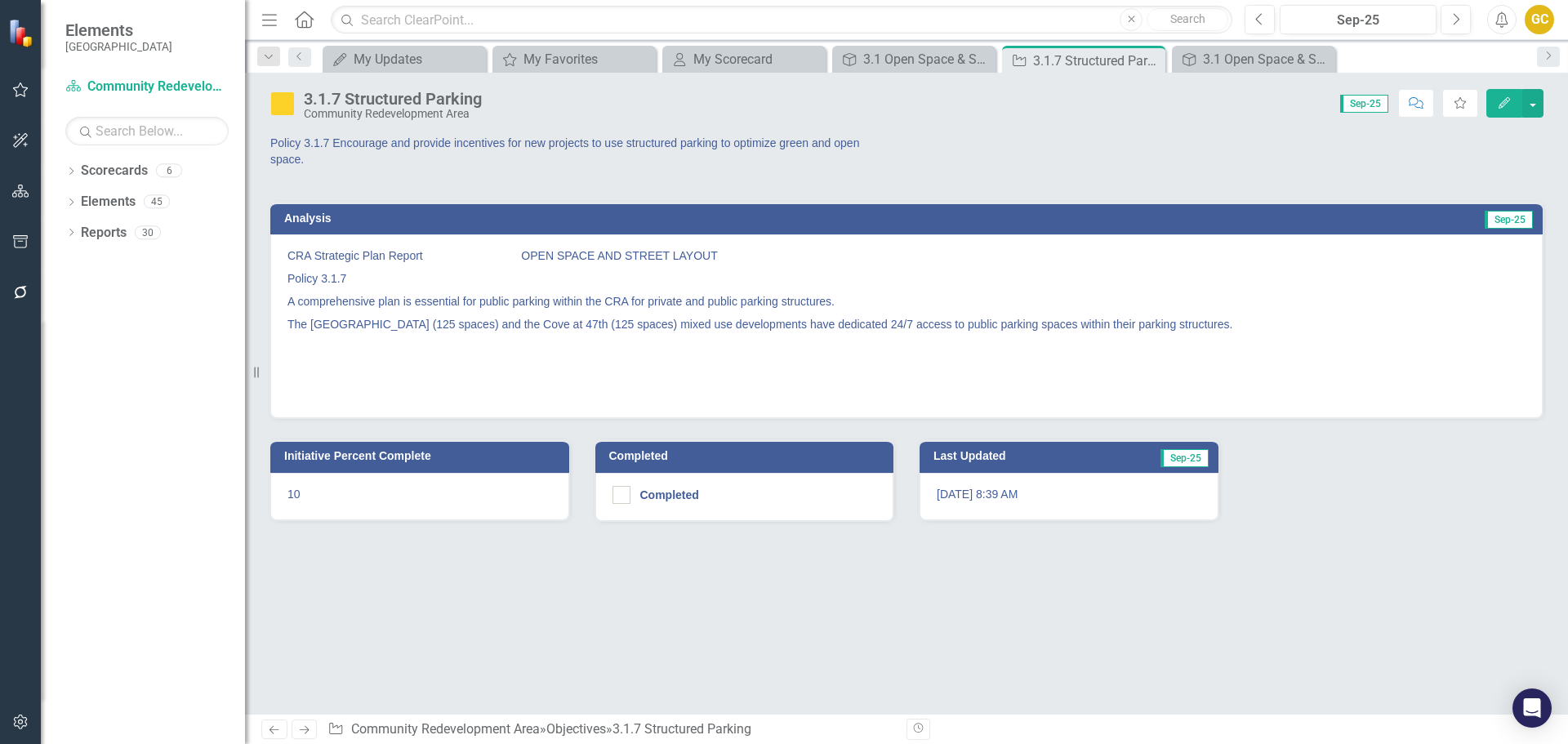
click at [345, 104] on div "3.1.7 Structured Parking" at bounding box center [393, 98] width 178 height 18
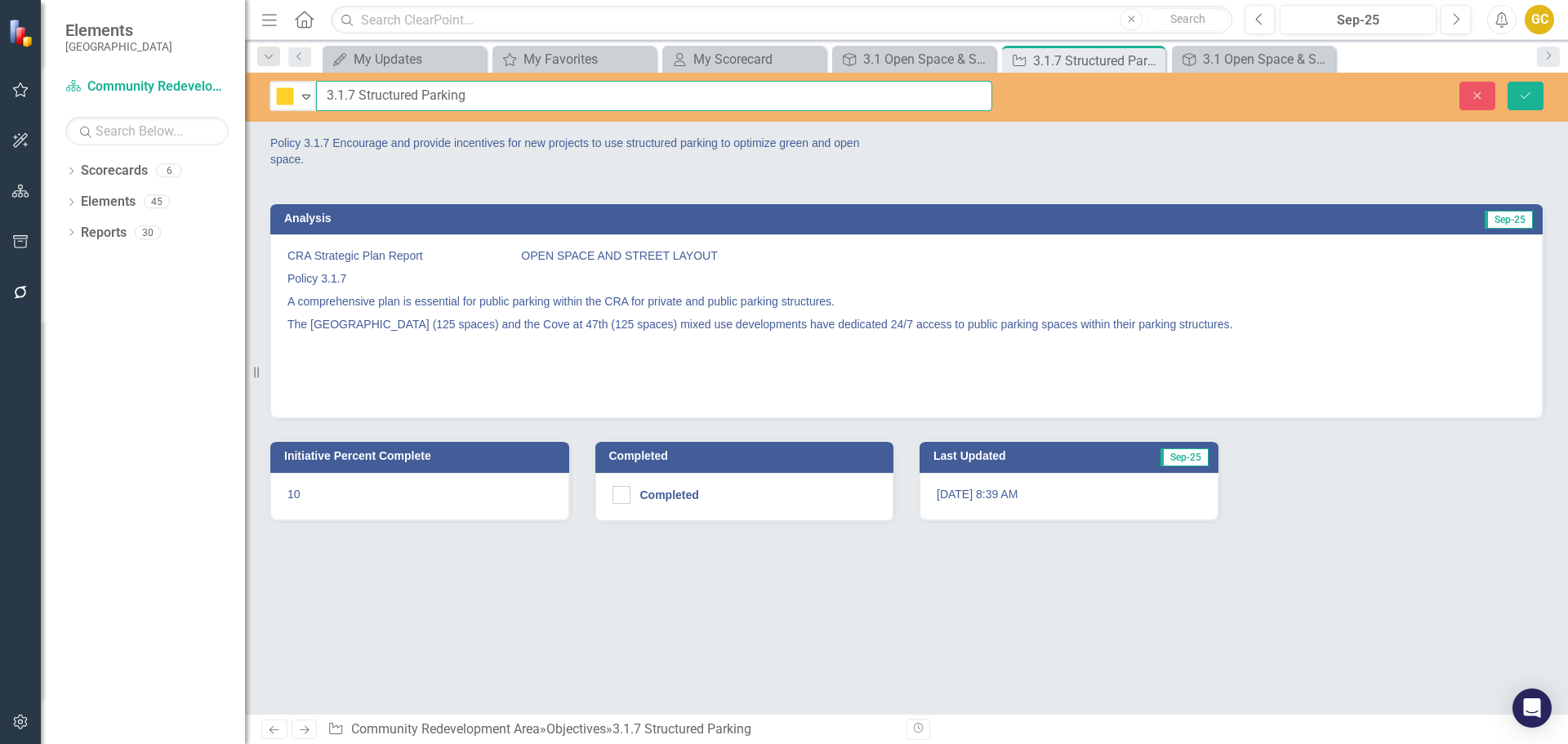
click at [325, 89] on input "3.1.7 Structured Parking" at bounding box center [654, 95] width 676 height 30
type input "Policy 3.1.7 Structured Parking"
click at [1529, 95] on icon "Save" at bounding box center [1525, 94] width 15 height 11
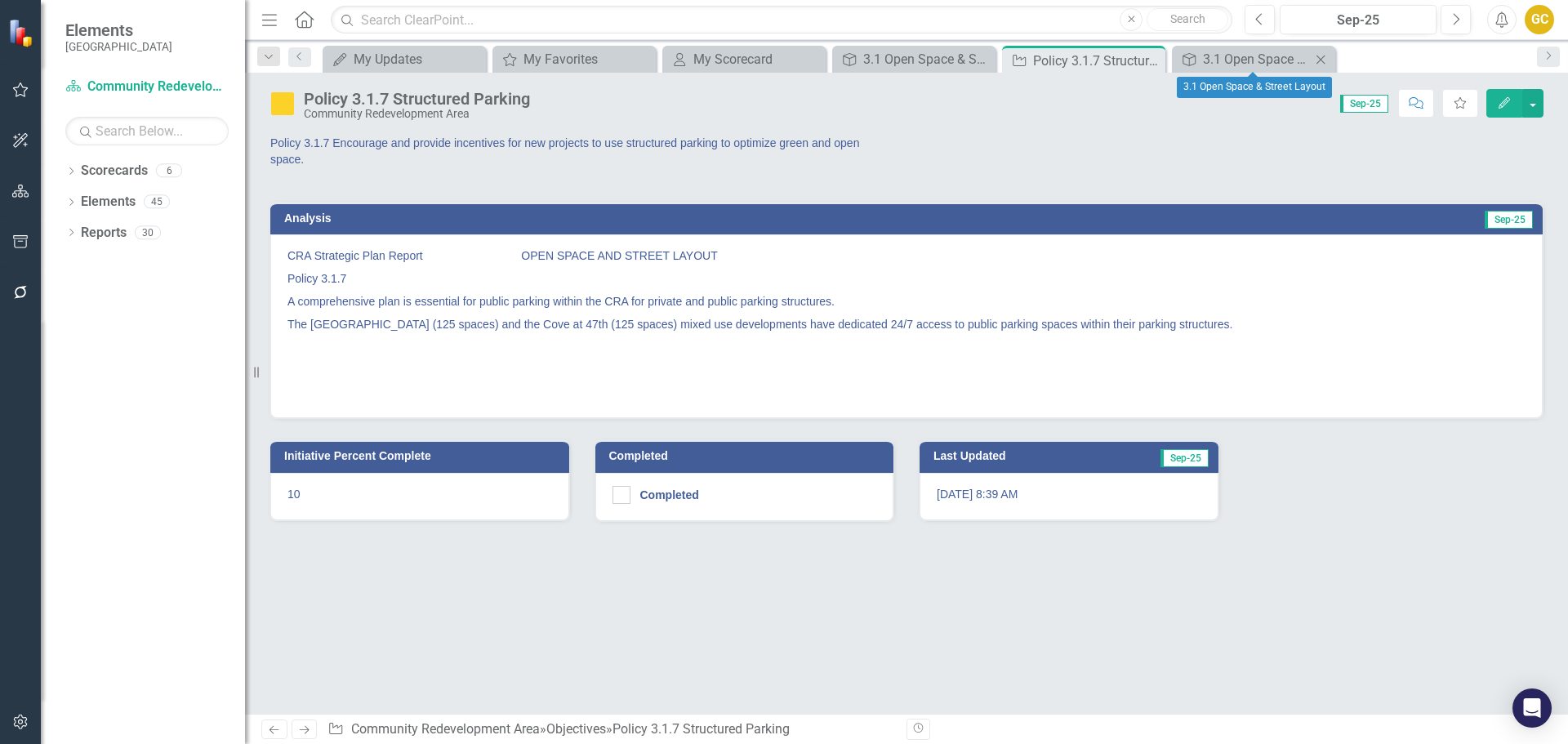
click at [1322, 53] on icon "Close" at bounding box center [1320, 59] width 16 height 13
click at [1147, 58] on icon at bounding box center [1149, 61] width 9 height 9
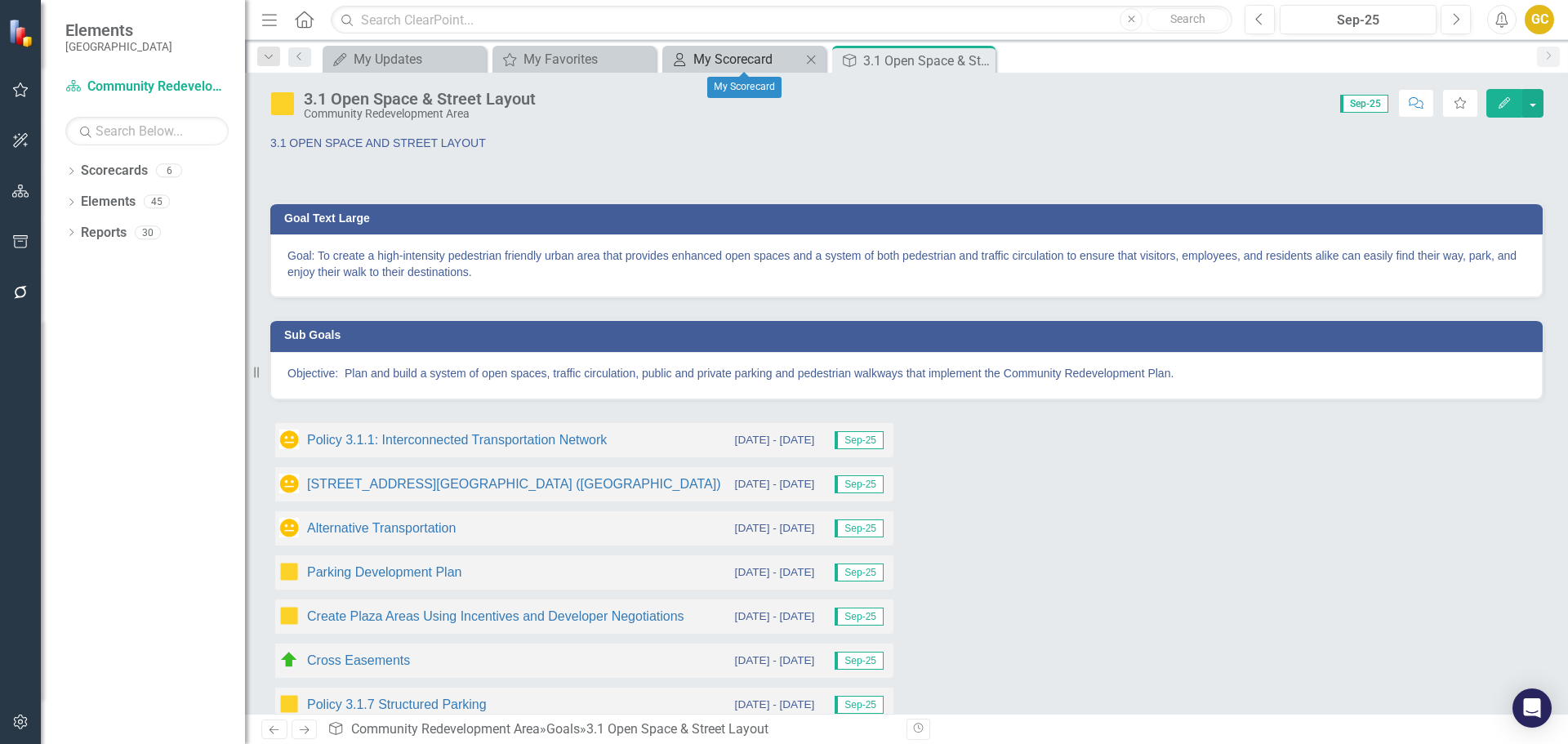
click at [714, 58] on div "My Scorecard" at bounding box center [747, 59] width 107 height 21
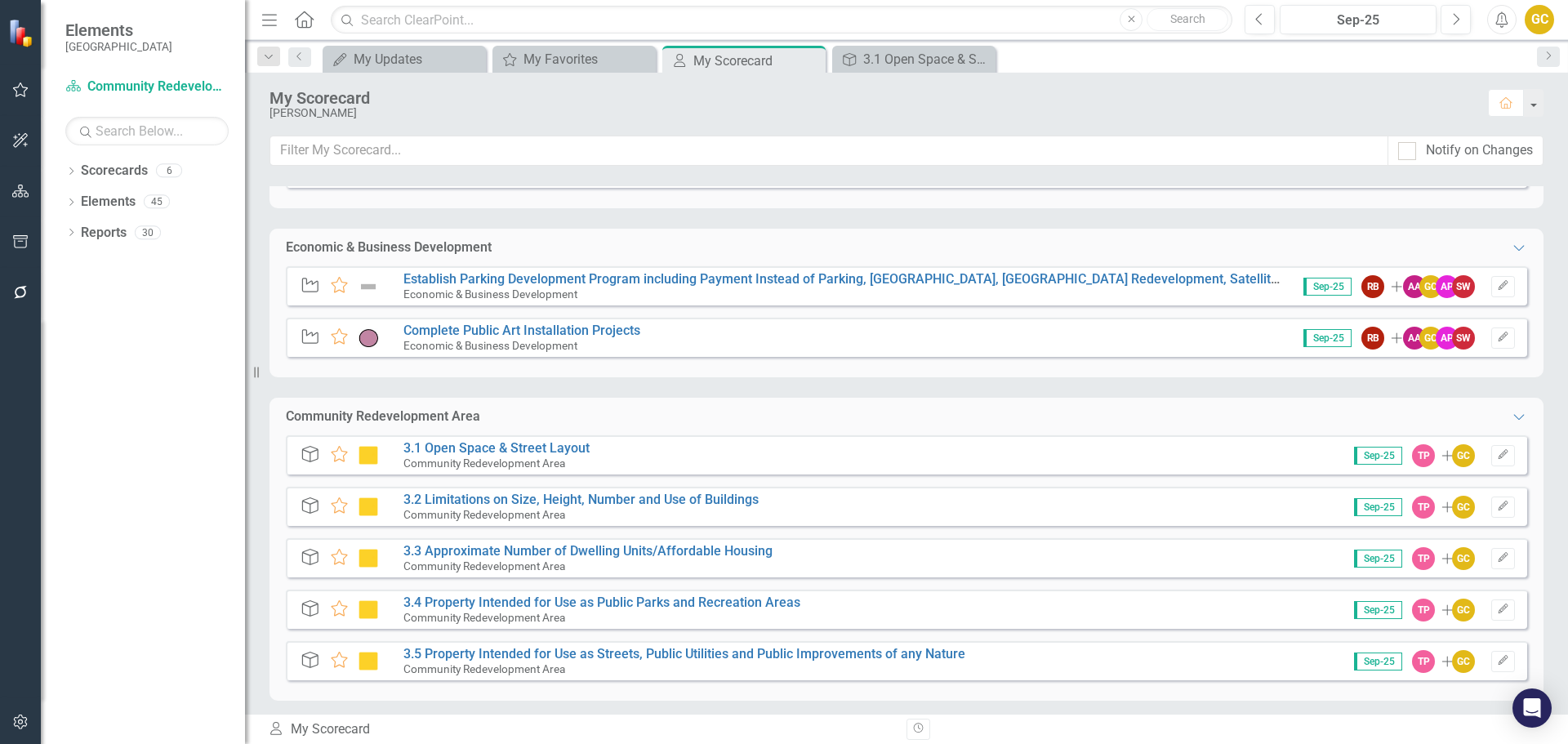
scroll to position [354, 0]
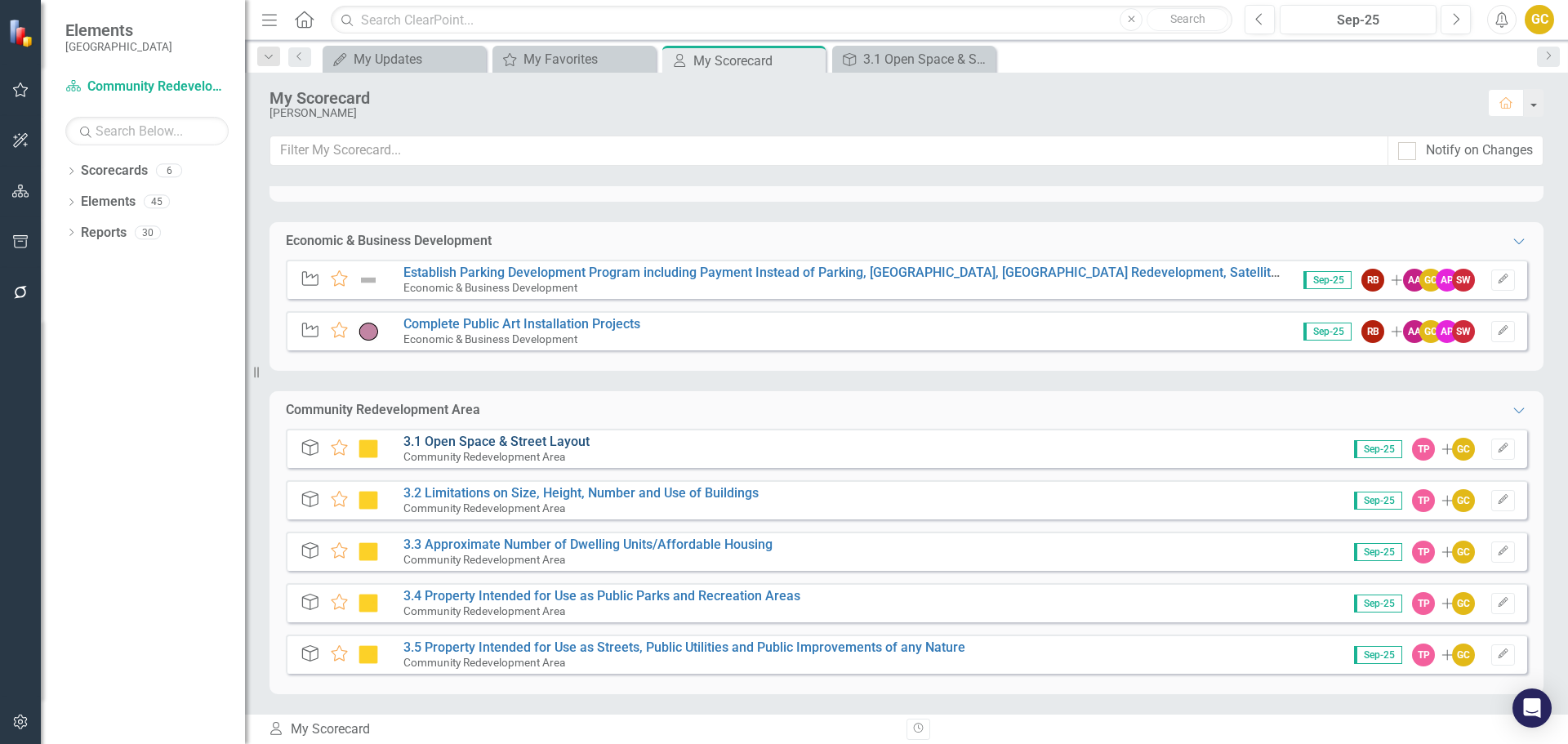
click at [473, 442] on link "3.1 Open Space & Street Layout" at bounding box center [496, 442] width 186 height 16
